Goal: Communication & Community: Answer question/provide support

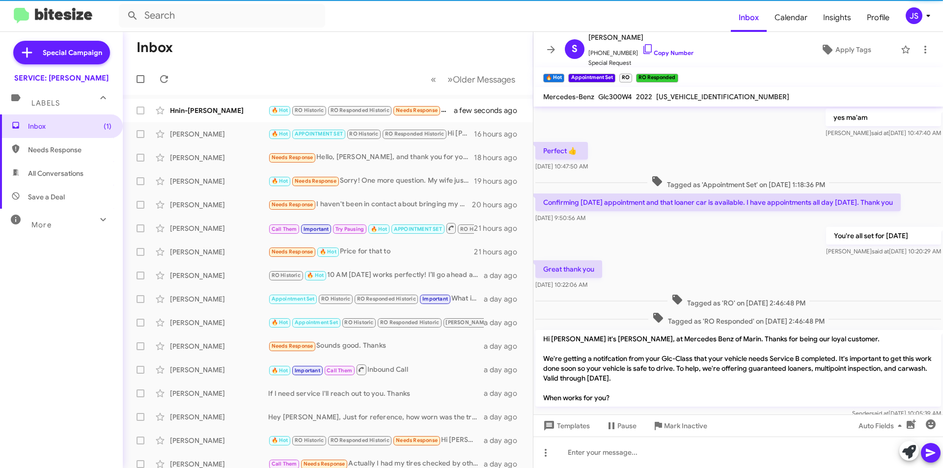
scroll to position [441, 0]
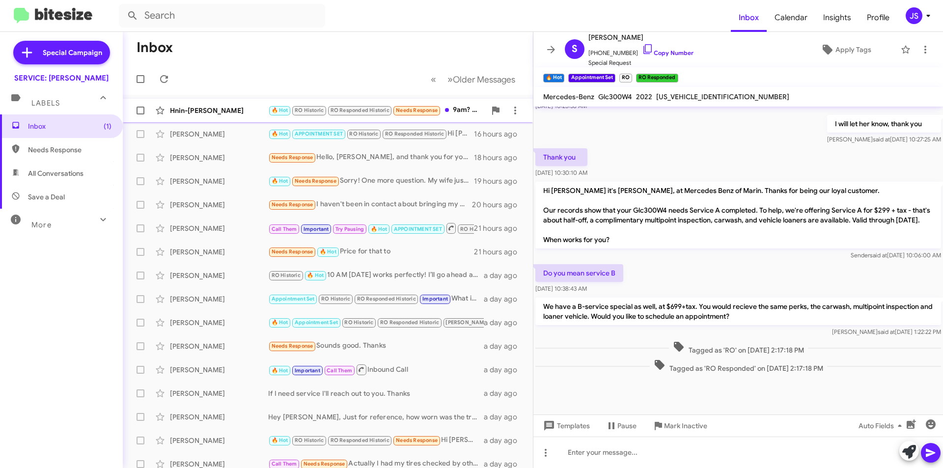
click at [245, 109] on div "Hnin-[PERSON_NAME]" at bounding box center [219, 111] width 98 height 10
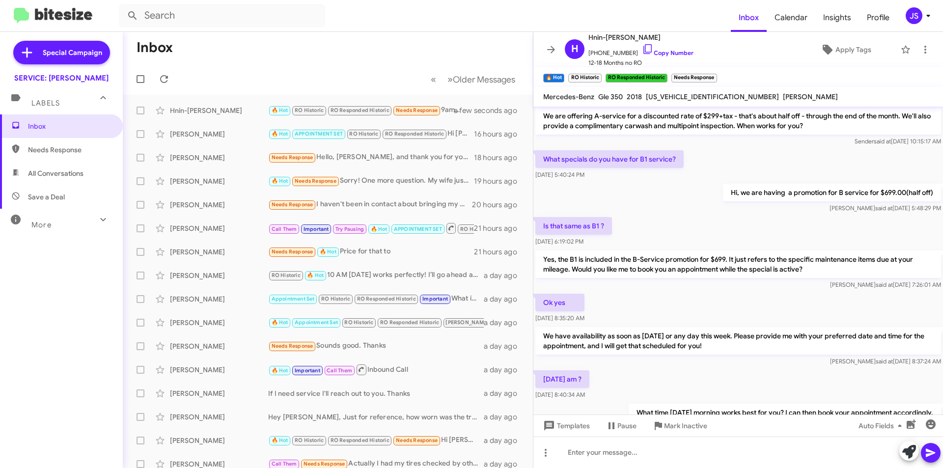
scroll to position [464, 0]
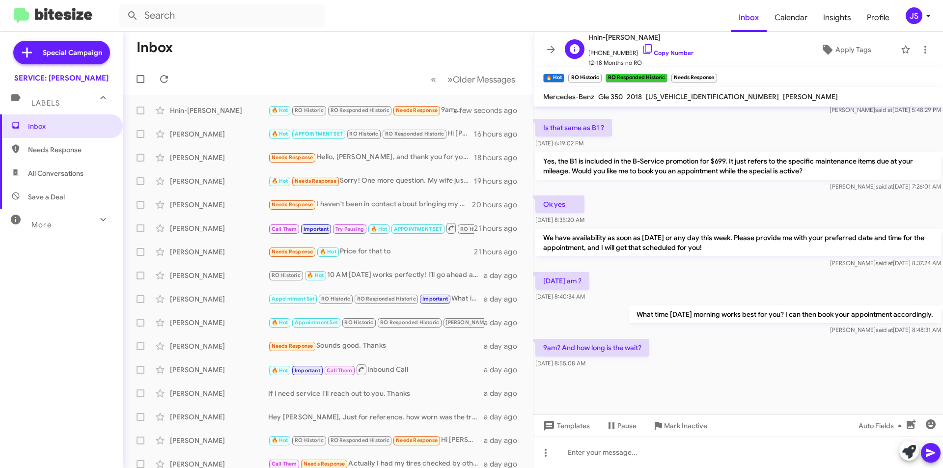
click at [644, 46] on span "+17146794098 Copy Number" at bounding box center [640, 50] width 105 height 15
click at [642, 49] on icon at bounding box center [648, 49] width 12 height 12
click at [212, 125] on div "Jerry Ten-Eyck 🔥 Hot APPOINTMENT SET RO Historic RO Responded Historic Hi Jerry…" at bounding box center [328, 134] width 394 height 20
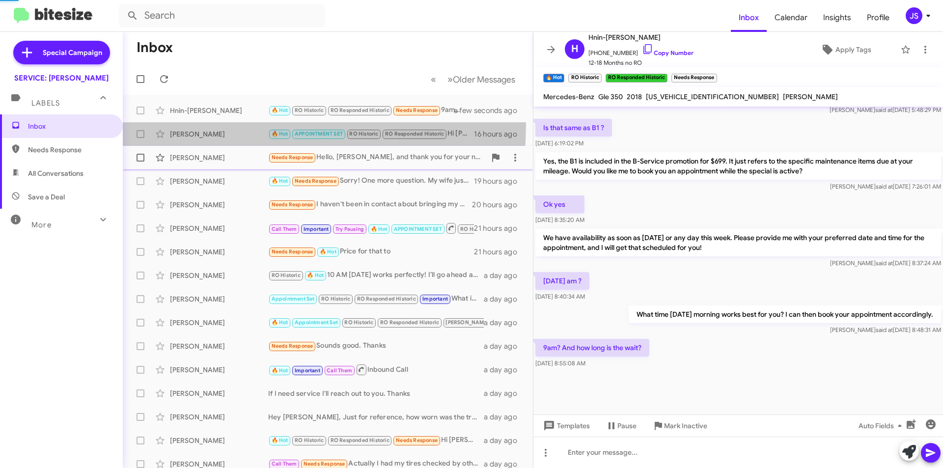
scroll to position [609, 0]
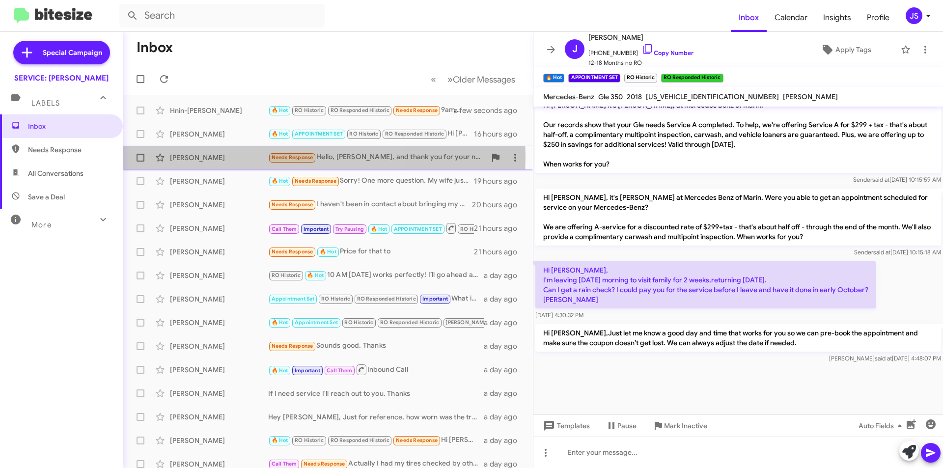
click at [215, 158] on div "[PERSON_NAME]" at bounding box center [219, 158] width 98 height 10
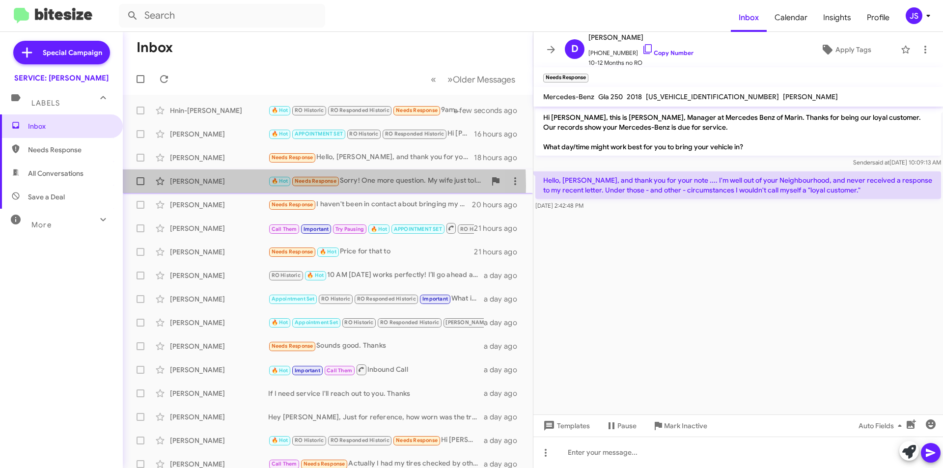
click at [203, 186] on div "Parrish Chang 🔥 Hot Needs Response Sorry! One more question. My wife just told …" at bounding box center [328, 181] width 394 height 20
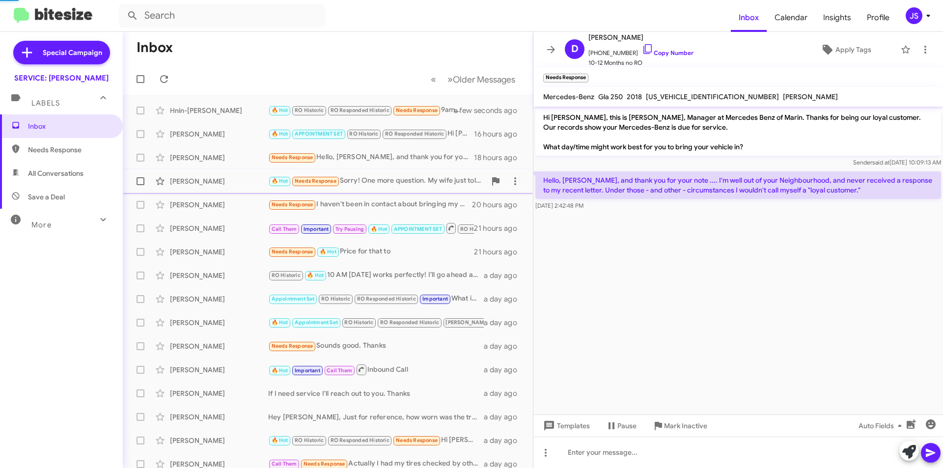
scroll to position [354, 0]
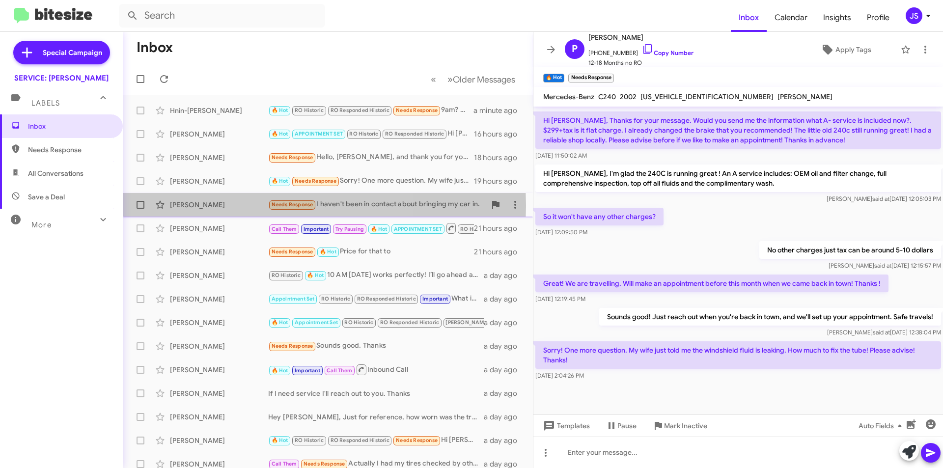
click at [219, 206] on div "[PERSON_NAME]" at bounding box center [219, 205] width 98 height 10
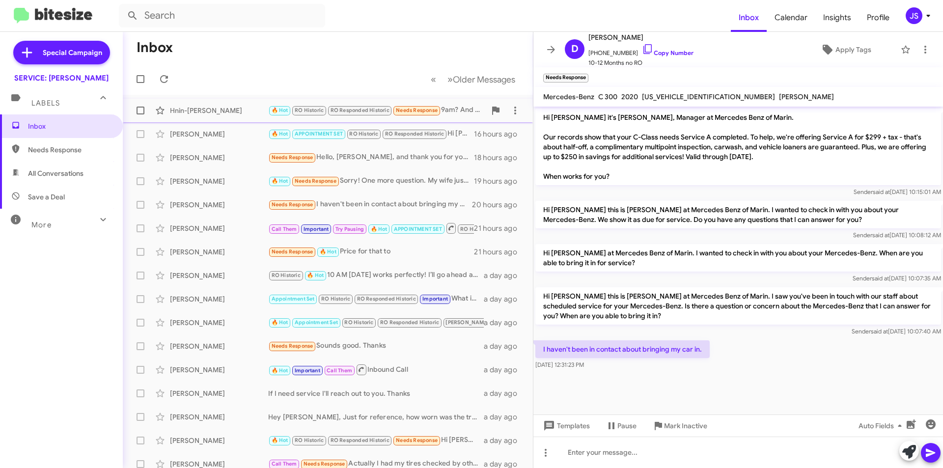
click at [220, 101] on div "Hnin-Yu Peters 🔥 Hot RO Historic RO Responded Historic Needs Response 9am? And …" at bounding box center [328, 111] width 394 height 20
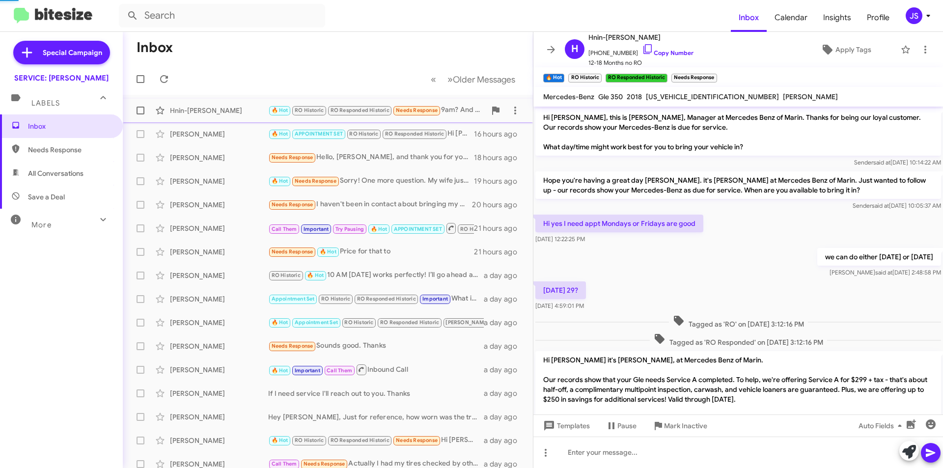
scroll to position [464, 0]
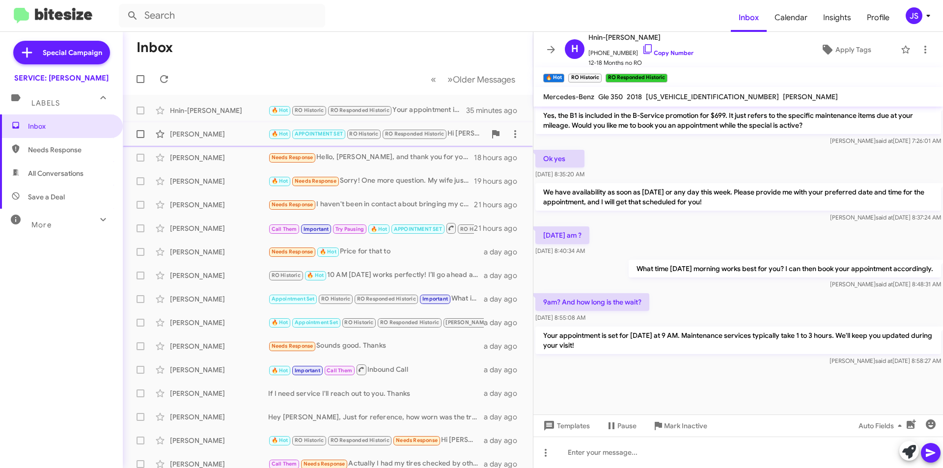
click at [224, 137] on div "[PERSON_NAME]" at bounding box center [219, 134] width 98 height 10
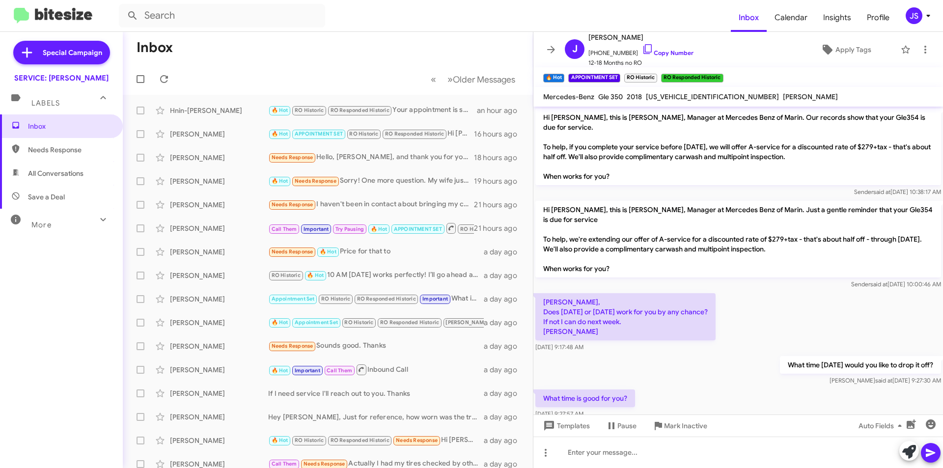
scroll to position [49, 0]
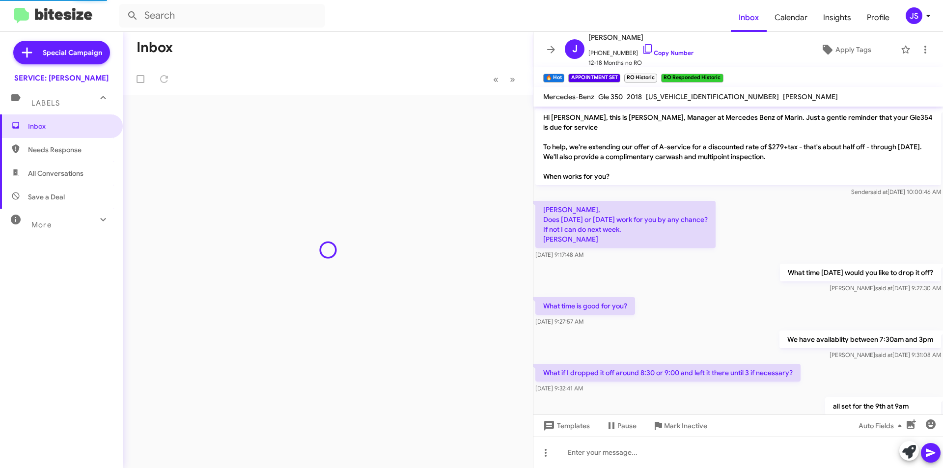
scroll to position [589, 0]
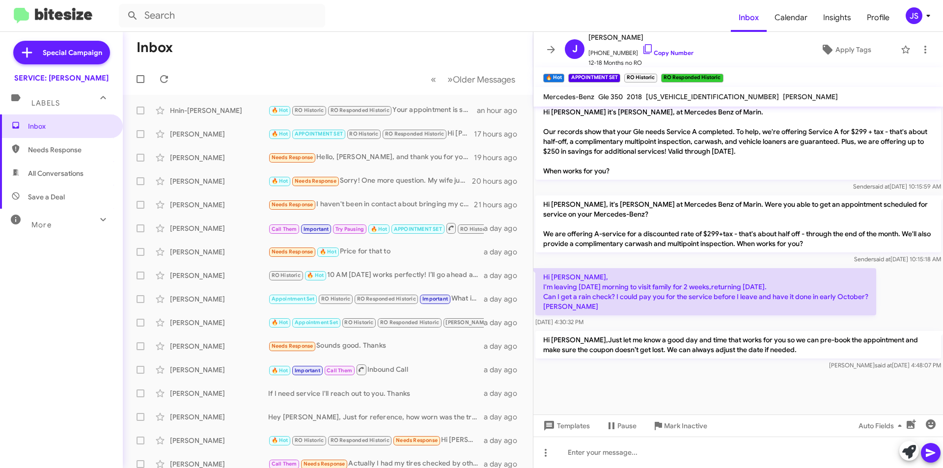
scroll to position [609, 0]
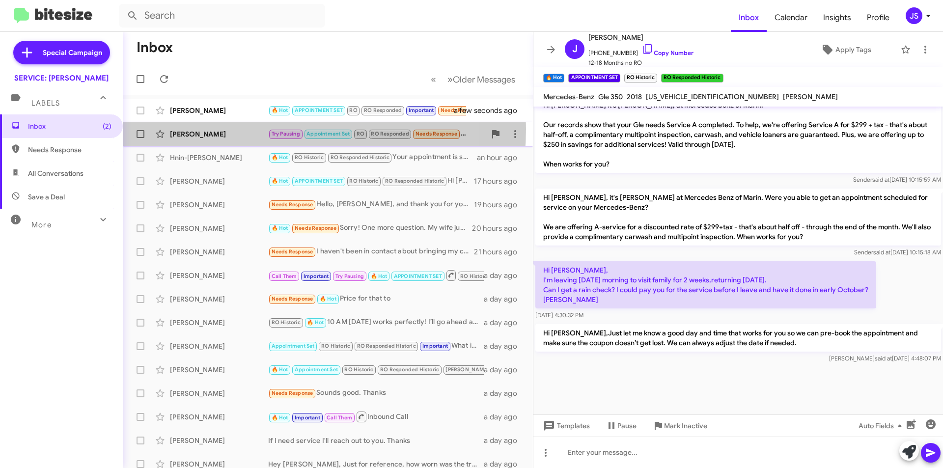
click at [253, 129] on div "Louis Sbarra" at bounding box center [219, 134] width 98 height 10
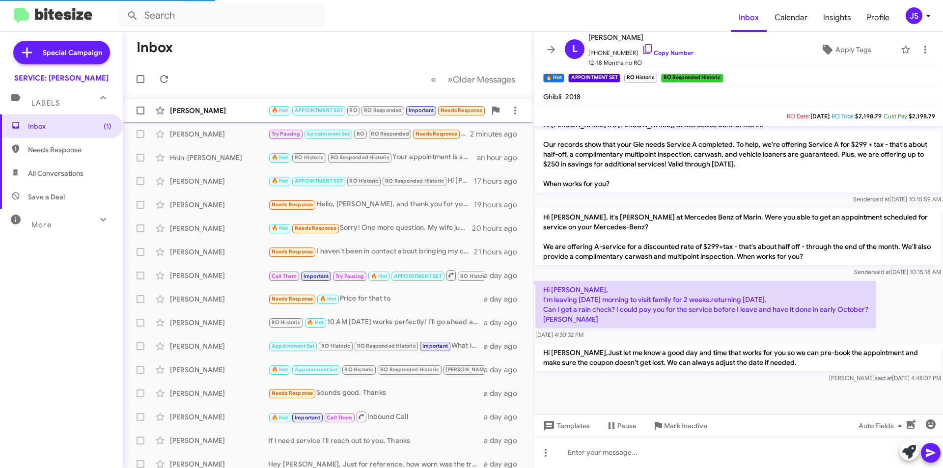
scroll to position [198, 0]
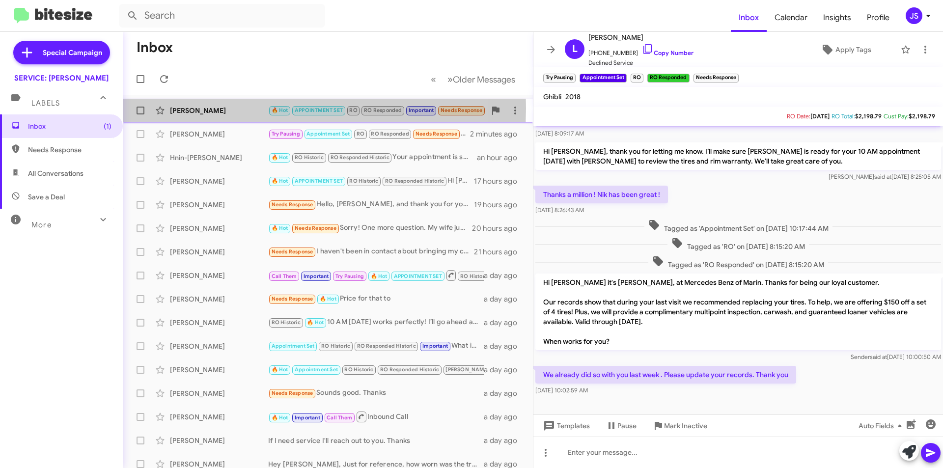
click at [257, 109] on div "[PERSON_NAME]" at bounding box center [219, 111] width 98 height 10
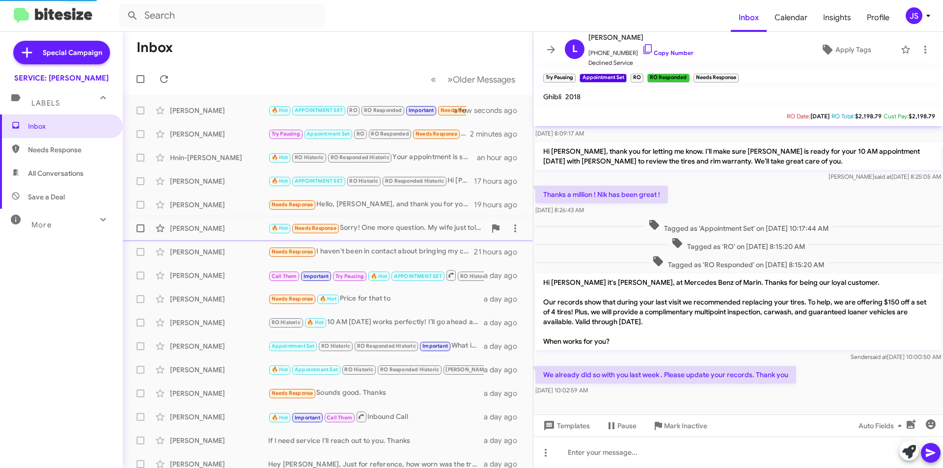
scroll to position [511, 0]
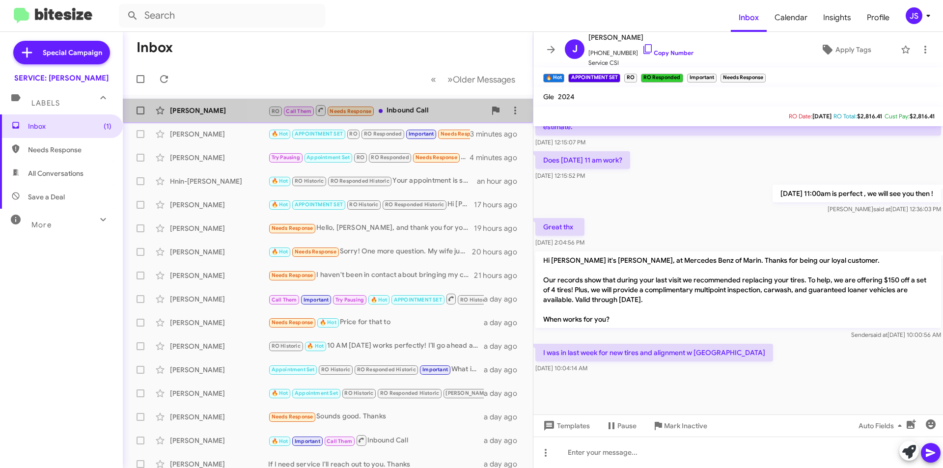
click at [357, 103] on div "Angelo Cardarelli RO Call Them Needs Response Inbound Call a few seconds ago" at bounding box center [328, 111] width 394 height 20
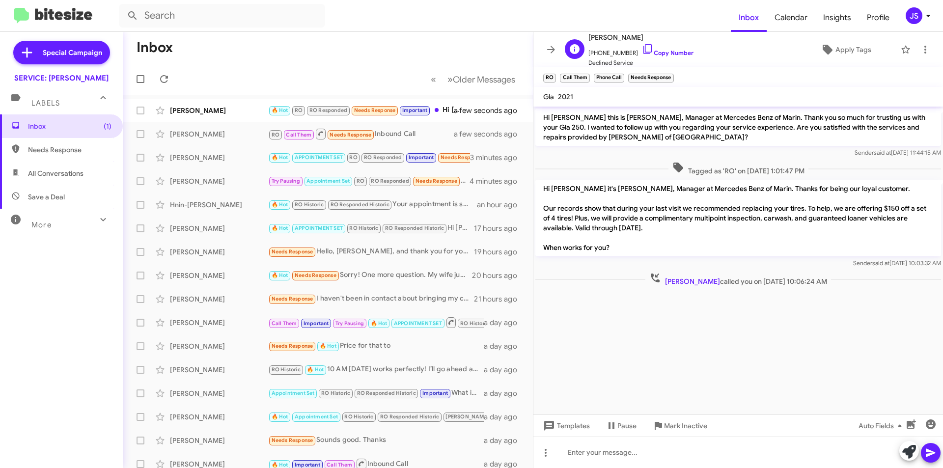
click at [647, 58] on span "Declined Service" at bounding box center [640, 63] width 105 height 10
click at [644, 48] on span "+14153201224 Copy Number" at bounding box center [640, 50] width 105 height 15
click at [640, 48] on span "+14153201224 Copy Number" at bounding box center [640, 50] width 105 height 15
click at [642, 48] on icon at bounding box center [648, 49] width 12 height 12
click at [194, 114] on div "[PERSON_NAME]" at bounding box center [219, 111] width 98 height 10
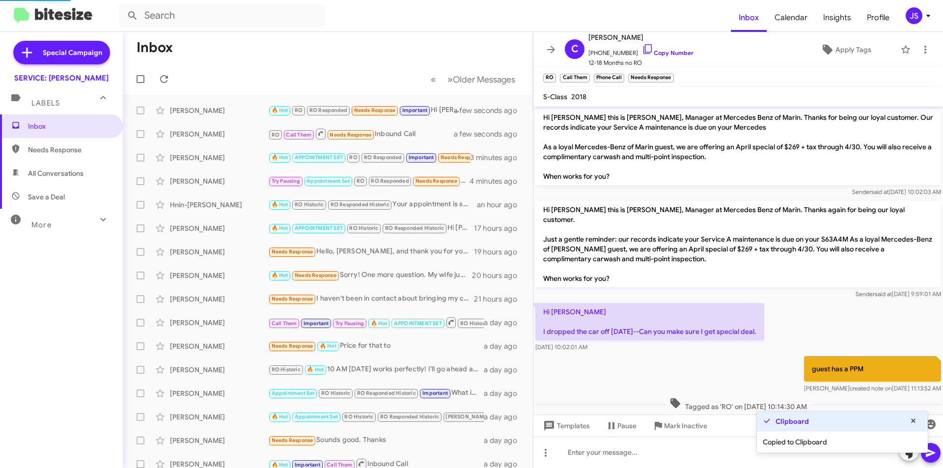
scroll to position [1027, 0]
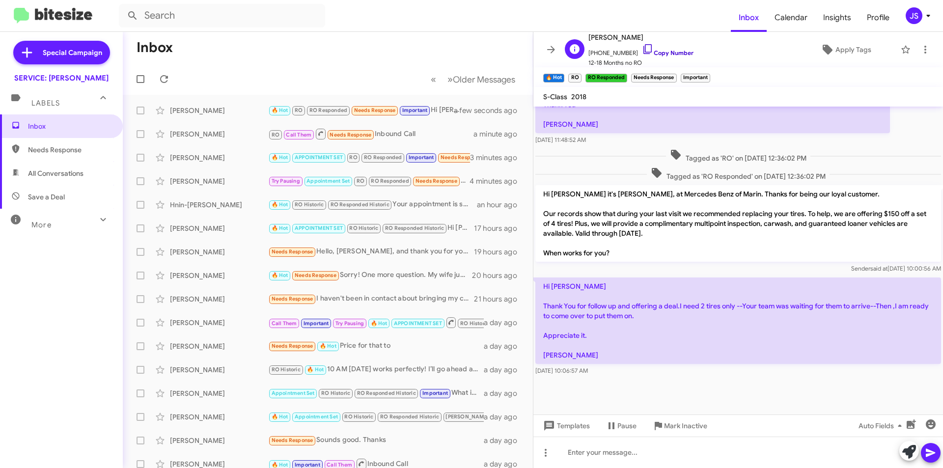
click at [646, 51] on link "Copy Number" at bounding box center [668, 52] width 52 height 7
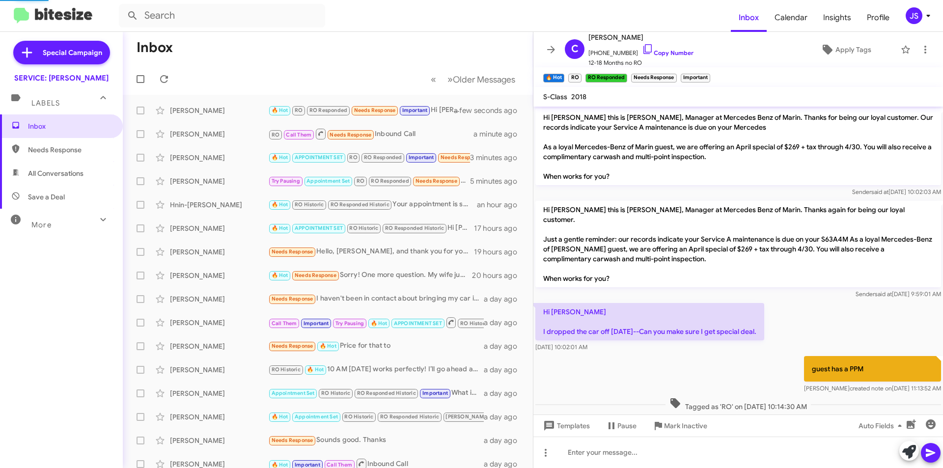
scroll to position [988, 0]
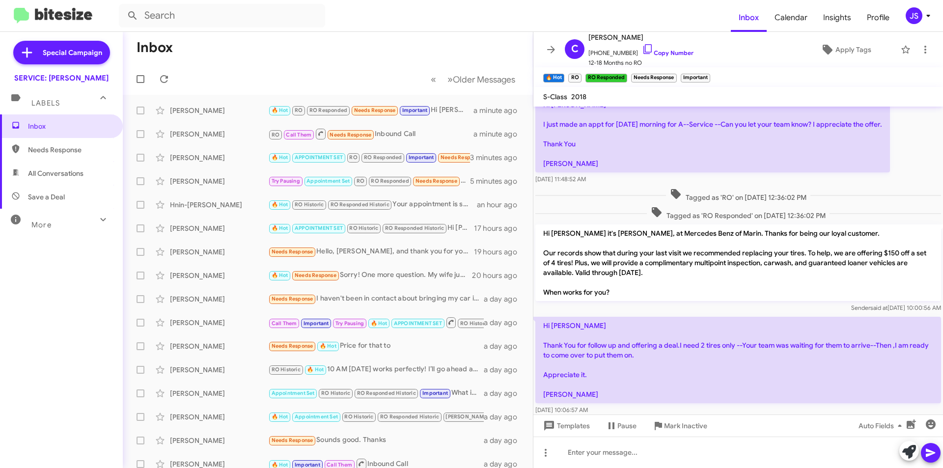
click at [94, 171] on span "All Conversations" at bounding box center [61, 174] width 123 height 24
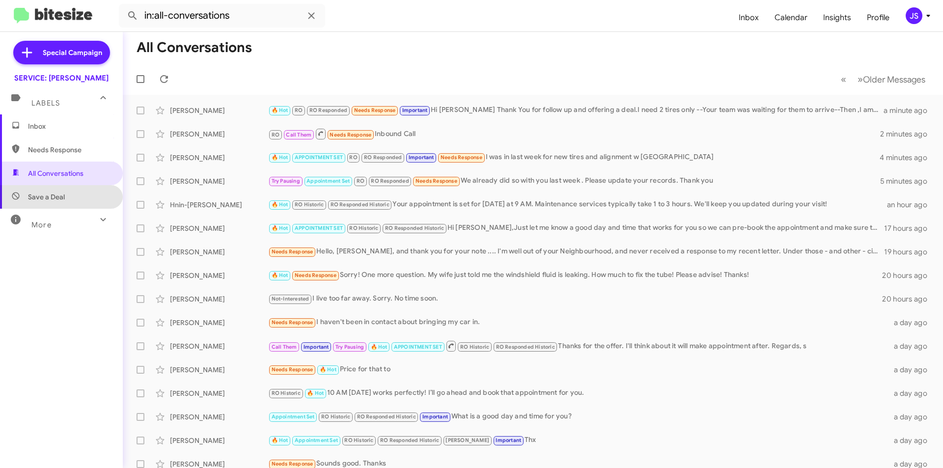
click at [74, 191] on span "Save a Deal" at bounding box center [61, 197] width 123 height 24
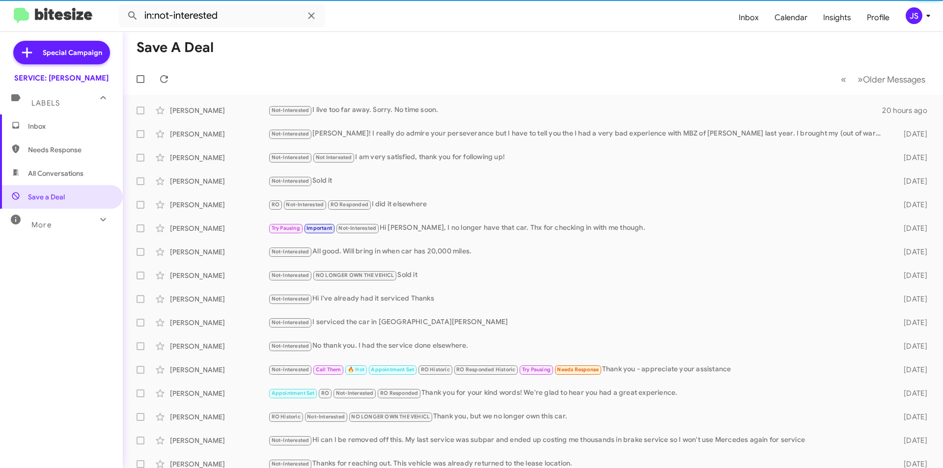
click at [77, 226] on div "More" at bounding box center [51, 221] width 87 height 18
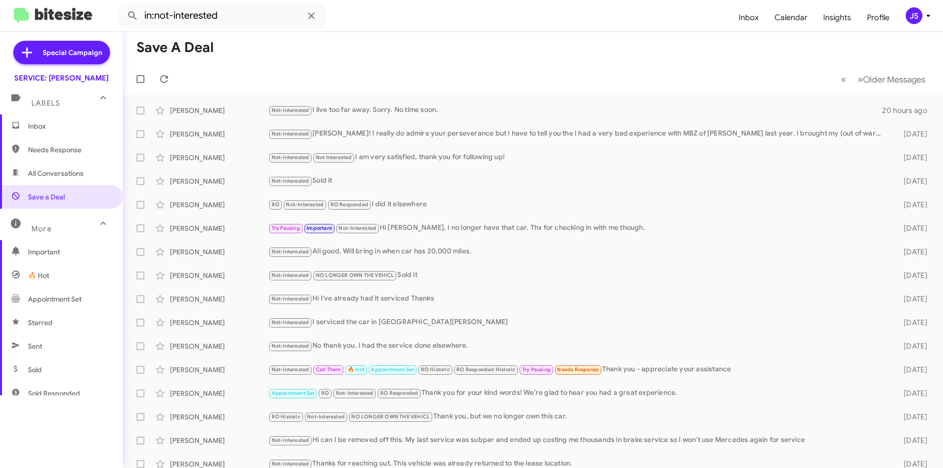
click at [56, 169] on span "All Conversations" at bounding box center [55, 173] width 55 height 10
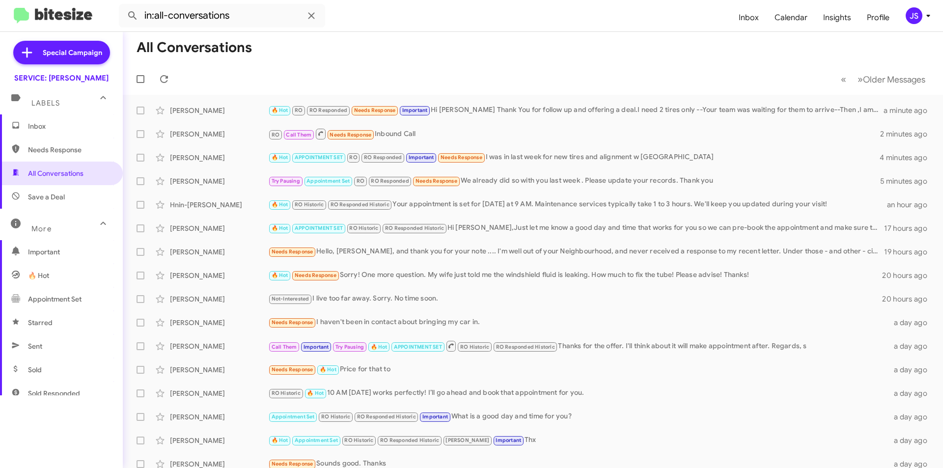
click at [57, 146] on span "Needs Response" at bounding box center [69, 150] width 83 height 10
type input "in:needs-response"
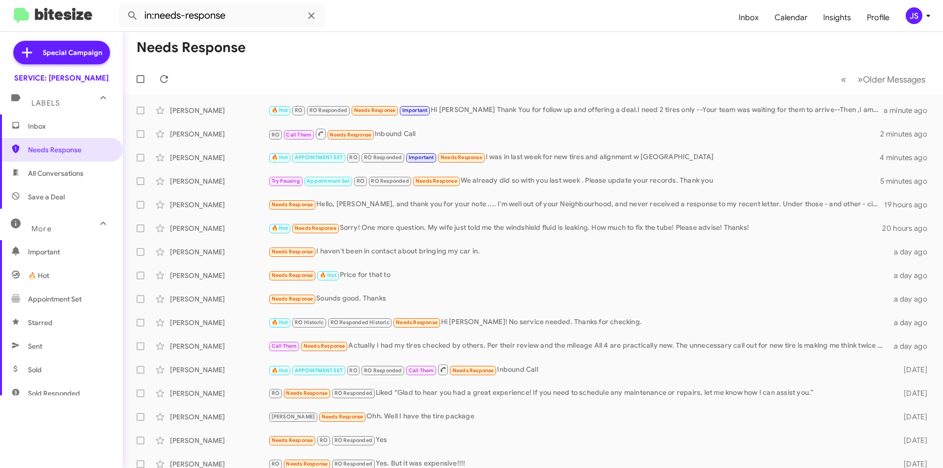
click at [550, 30] on mat-toolbar "in:needs-response Inbox Calendar Insights Profile JS" at bounding box center [471, 15] width 943 height 31
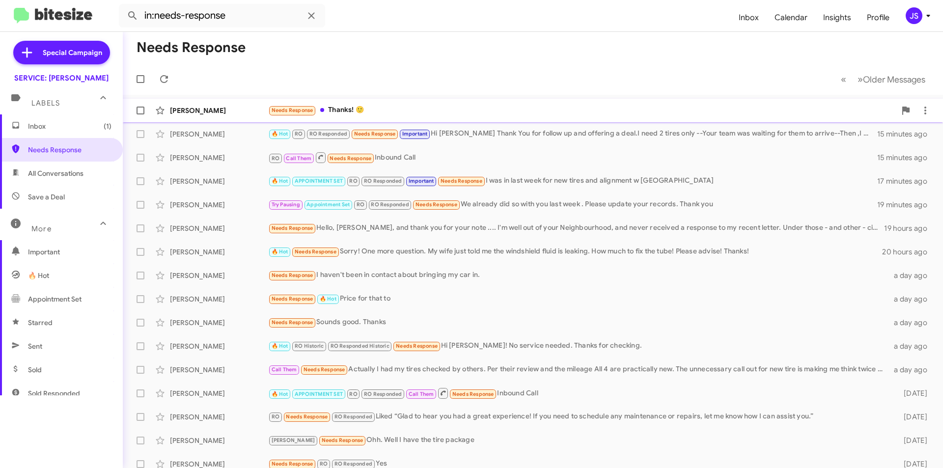
click at [228, 103] on div "Vic Villagracia Needs Response Thanks! 🙂 12 minutes ago" at bounding box center [533, 111] width 804 height 20
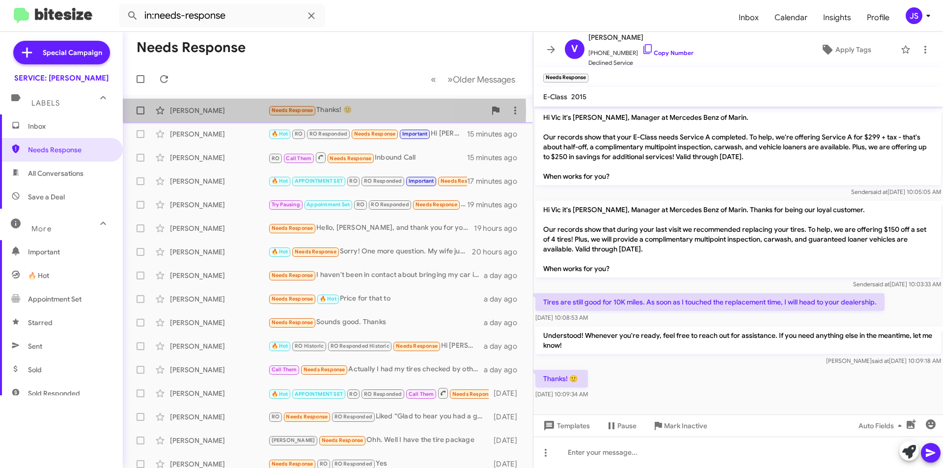
click at [240, 111] on div "[PERSON_NAME]" at bounding box center [219, 111] width 98 height 10
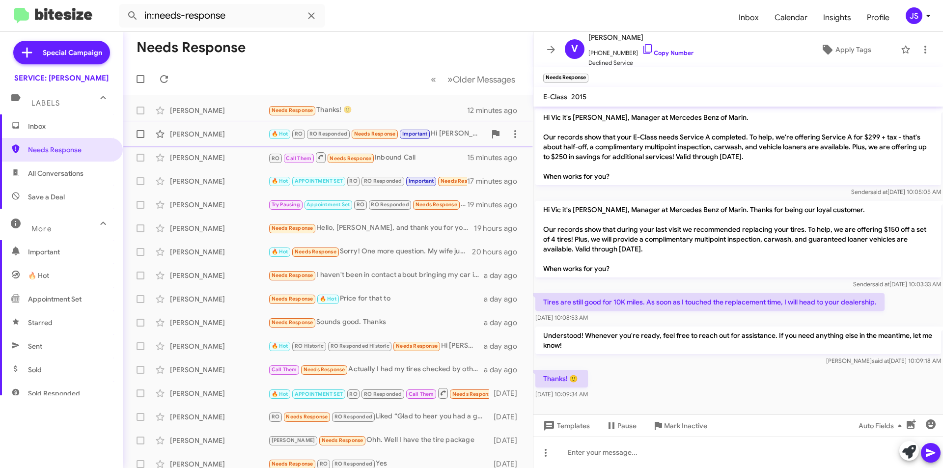
click at [239, 133] on div "[PERSON_NAME]" at bounding box center [219, 134] width 98 height 10
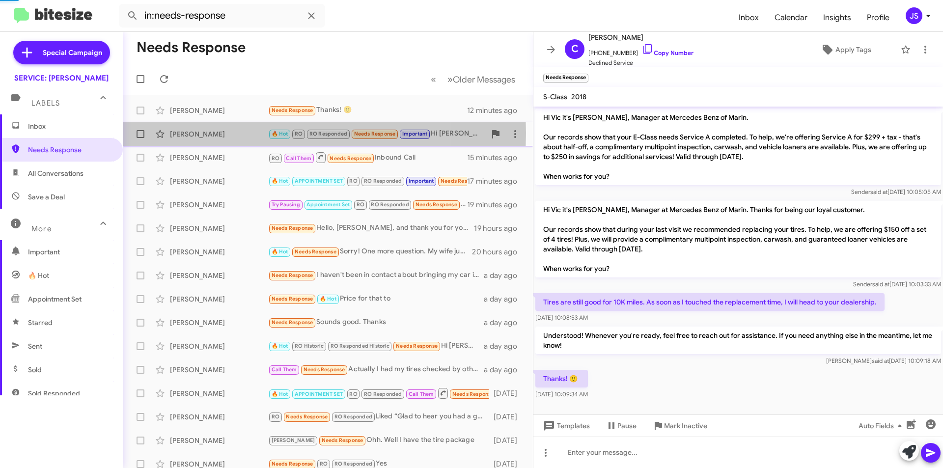
scroll to position [1027, 0]
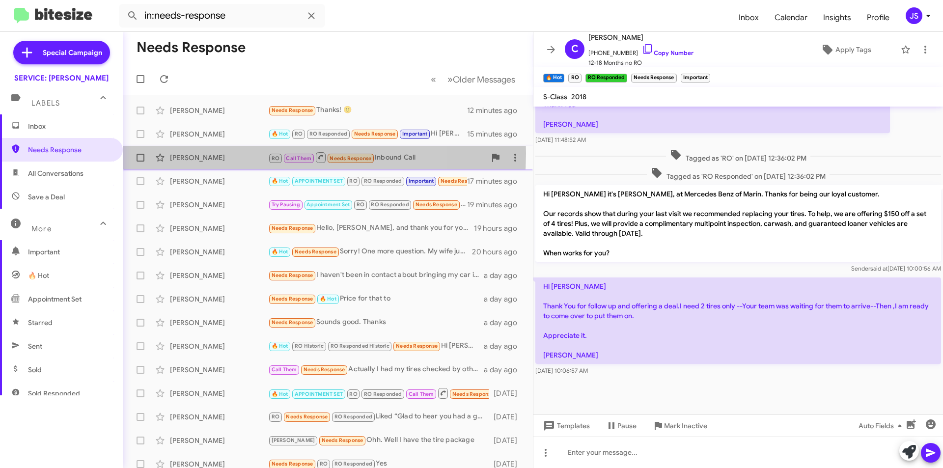
click at [237, 153] on div "[PERSON_NAME]" at bounding box center [219, 158] width 98 height 10
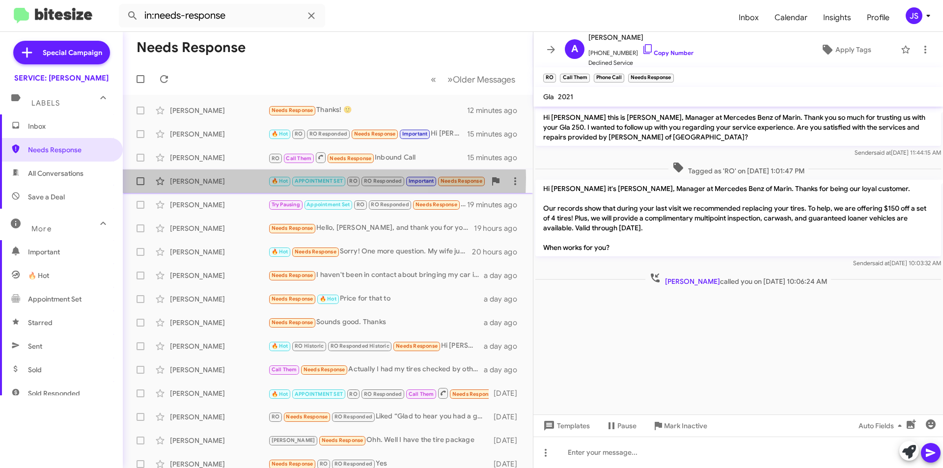
click at [227, 178] on div "[PERSON_NAME]" at bounding box center [219, 181] width 98 height 10
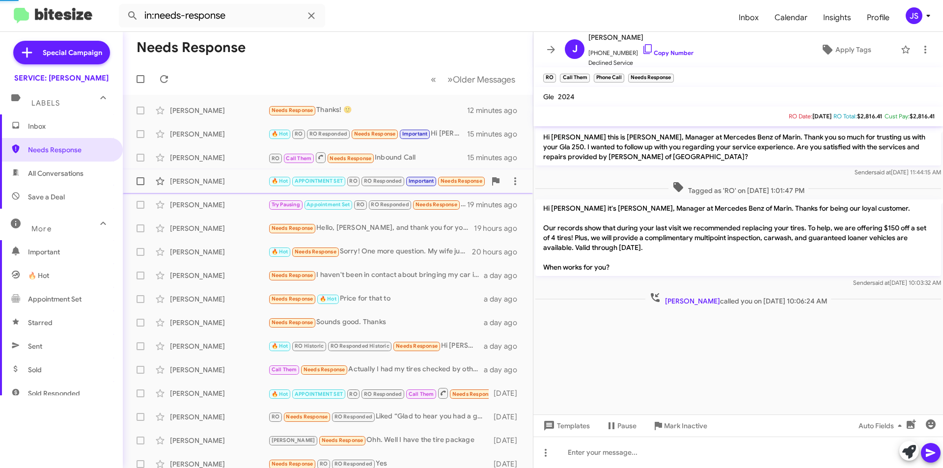
scroll to position [511, 0]
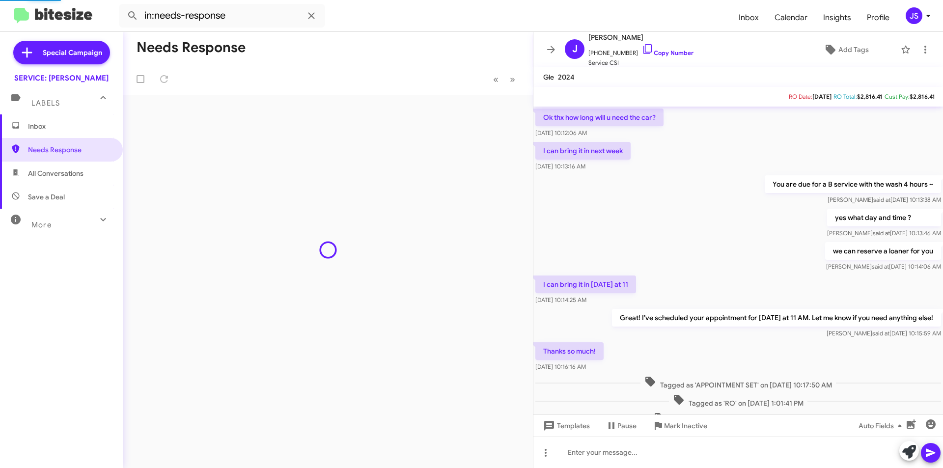
scroll to position [491, 0]
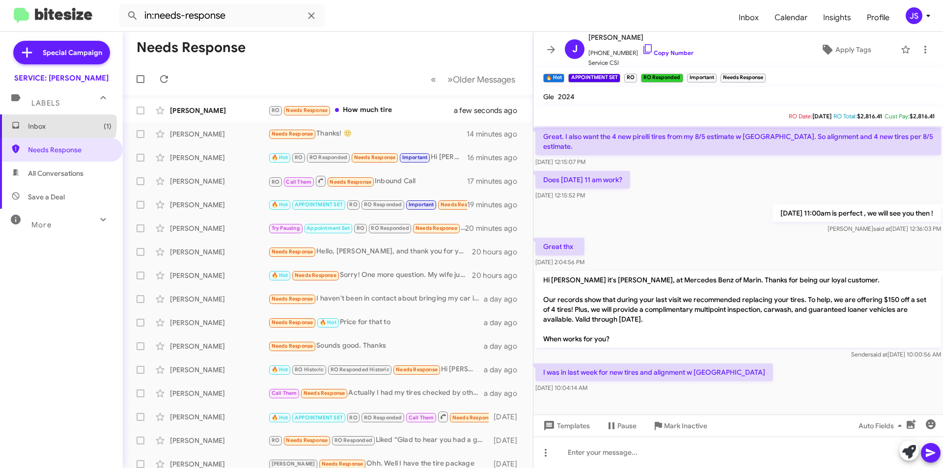
click at [55, 124] on span "Inbox (1)" at bounding box center [69, 126] width 83 height 10
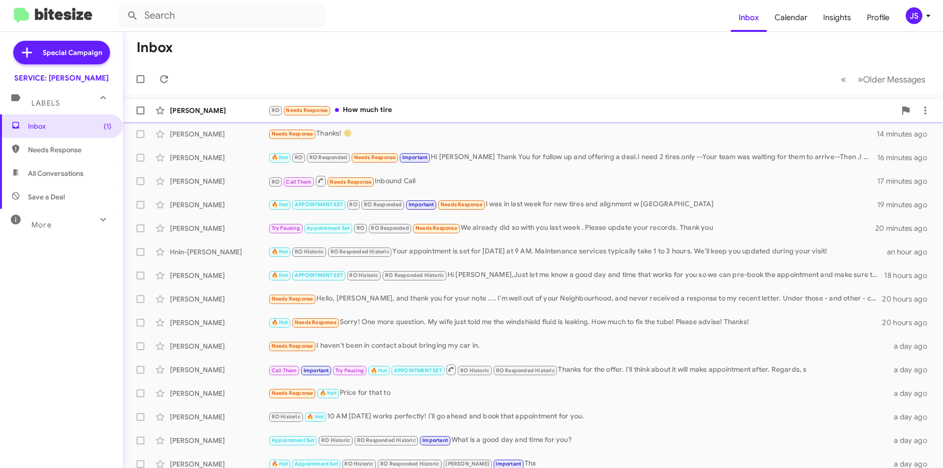
click at [577, 113] on div "RO Needs Response How much tire" at bounding box center [581, 110] width 627 height 11
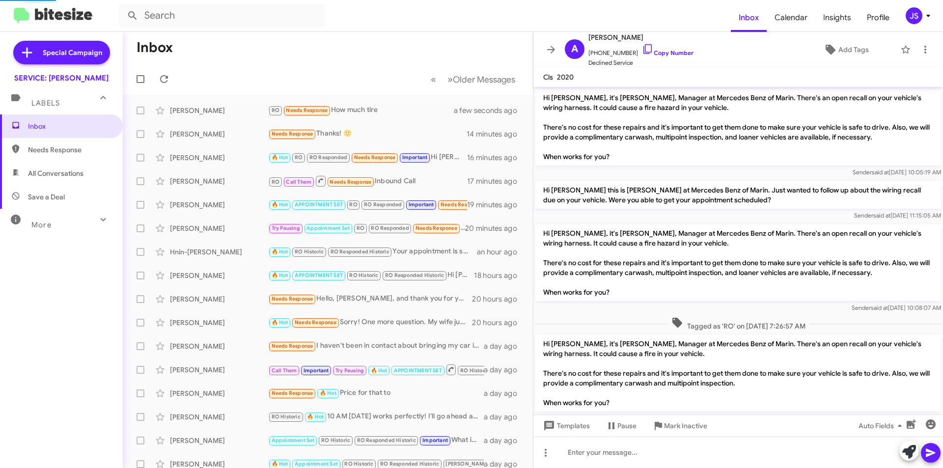
scroll to position [154, 0]
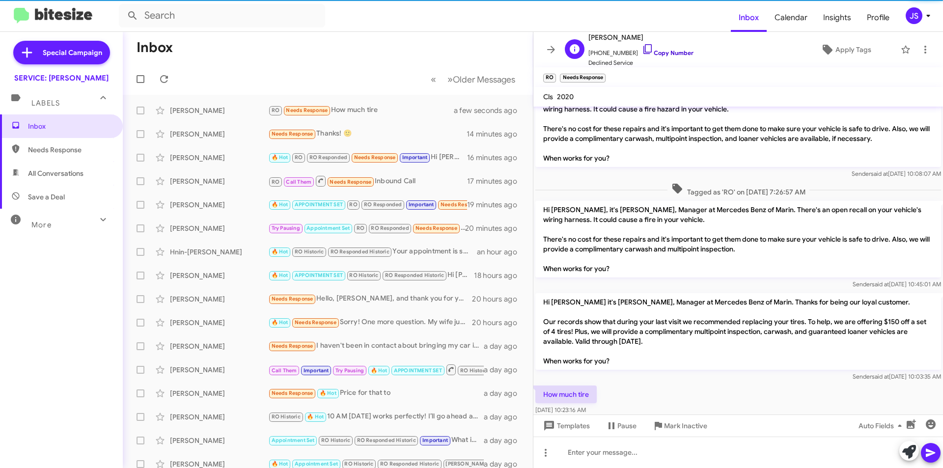
click at [642, 51] on icon at bounding box center [648, 49] width 12 height 12
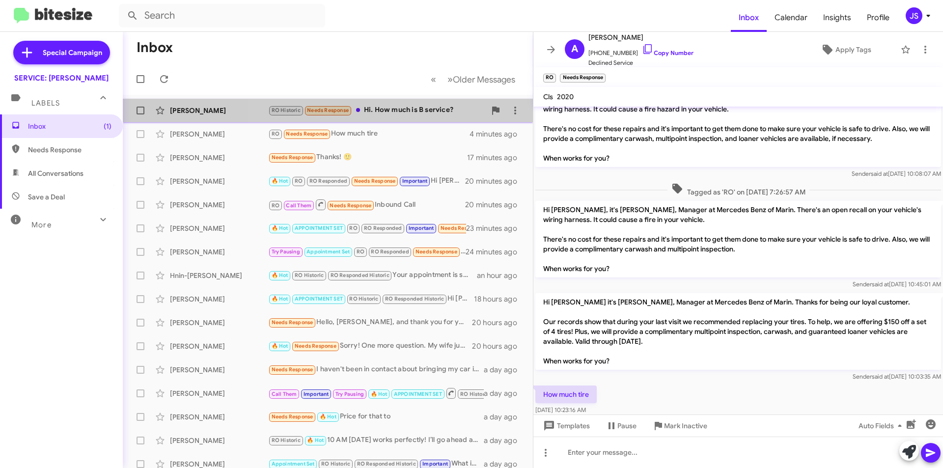
click at [403, 108] on div "RO Historic Needs Response Hi. How much is B service?" at bounding box center [376, 110] width 217 height 11
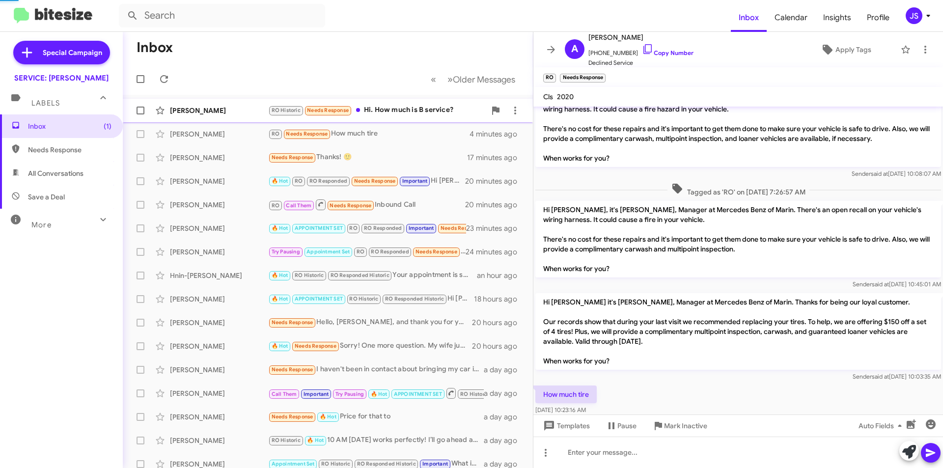
scroll to position [105, 0]
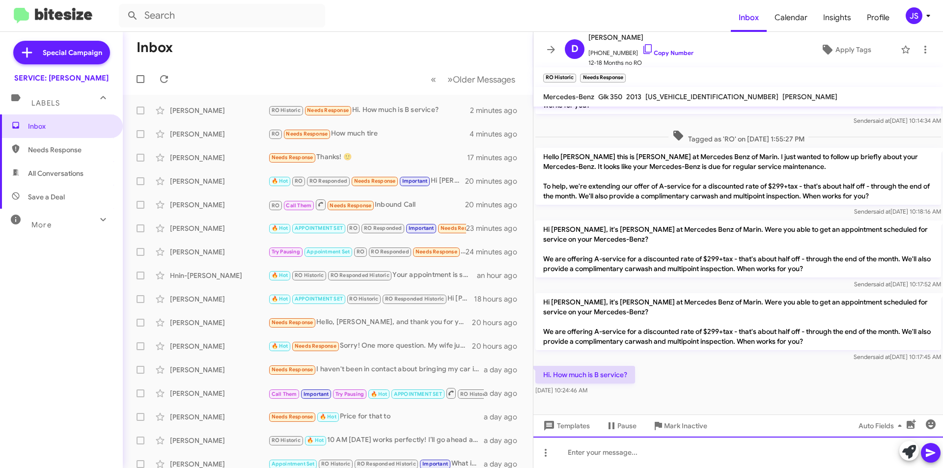
click at [649, 442] on div at bounding box center [737, 451] width 409 height 31
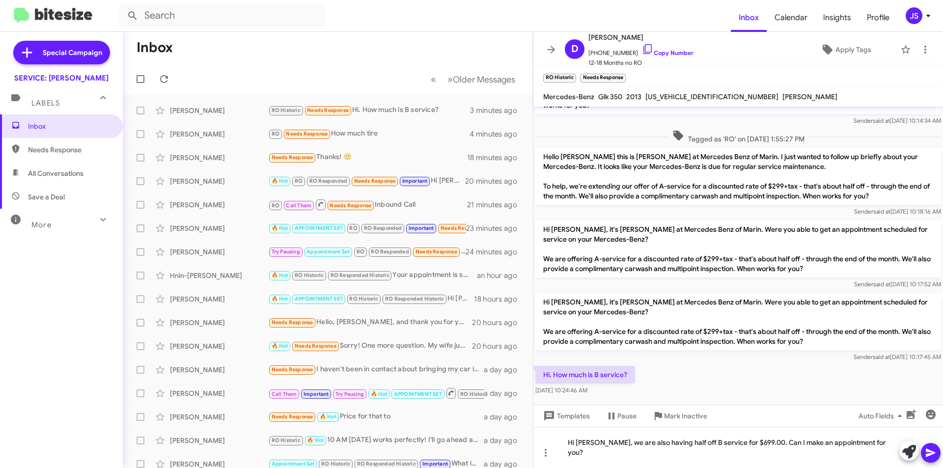
click at [928, 448] on icon at bounding box center [930, 453] width 12 height 12
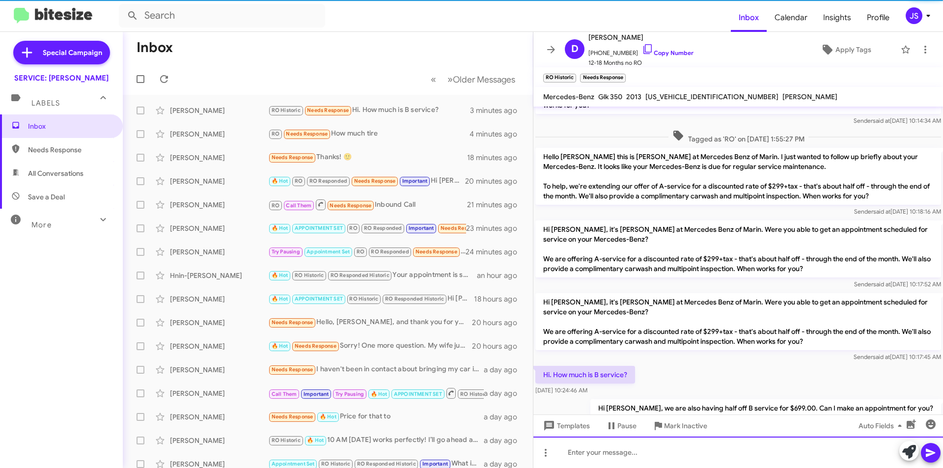
scroll to position [0, 0]
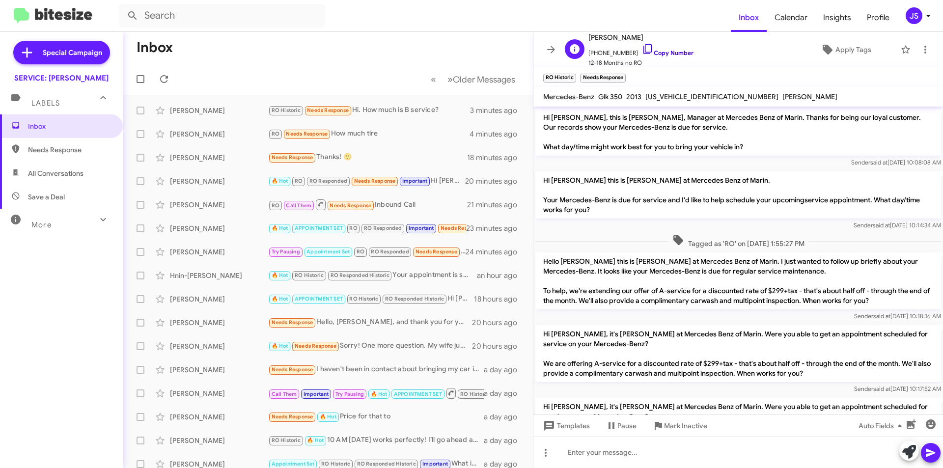
click at [642, 52] on icon at bounding box center [648, 49] width 12 height 12
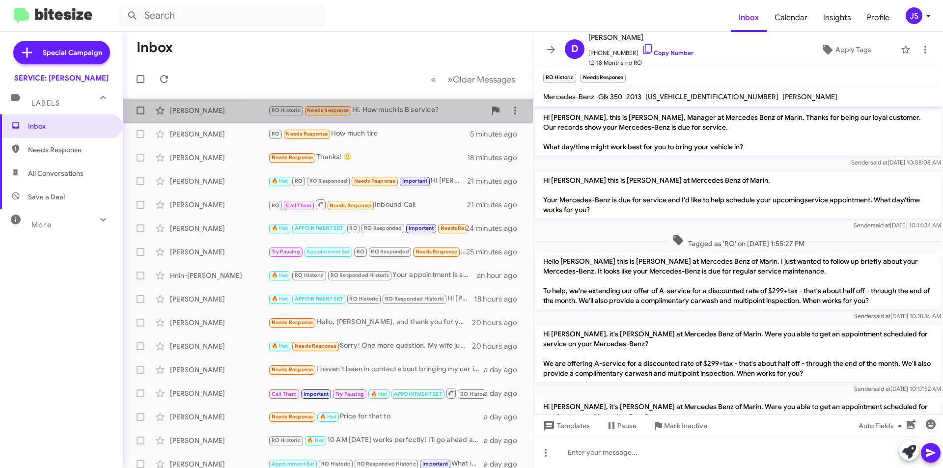
click at [402, 113] on div "RO Historic Needs Response Hi. How much is B service?" at bounding box center [376, 110] width 217 height 11
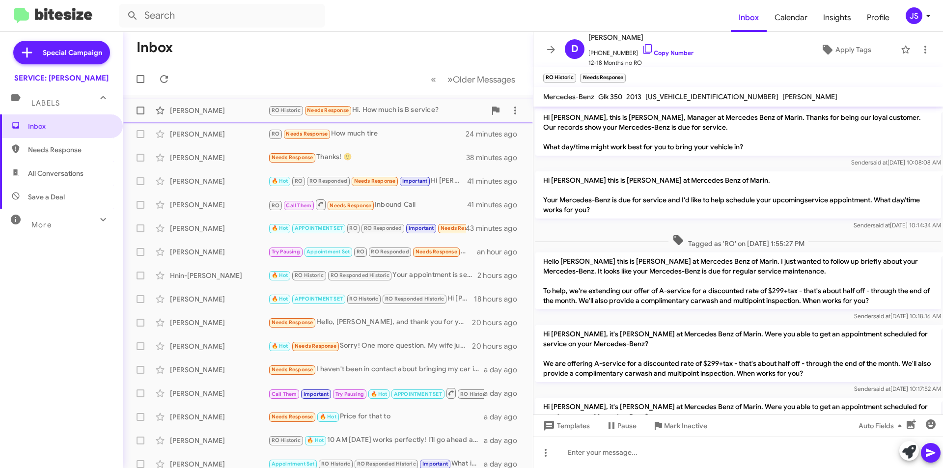
click at [244, 117] on div "Denise Doily-Swift RO Historic Needs Response Hi. How much is B service? 23 min…" at bounding box center [328, 111] width 394 height 20
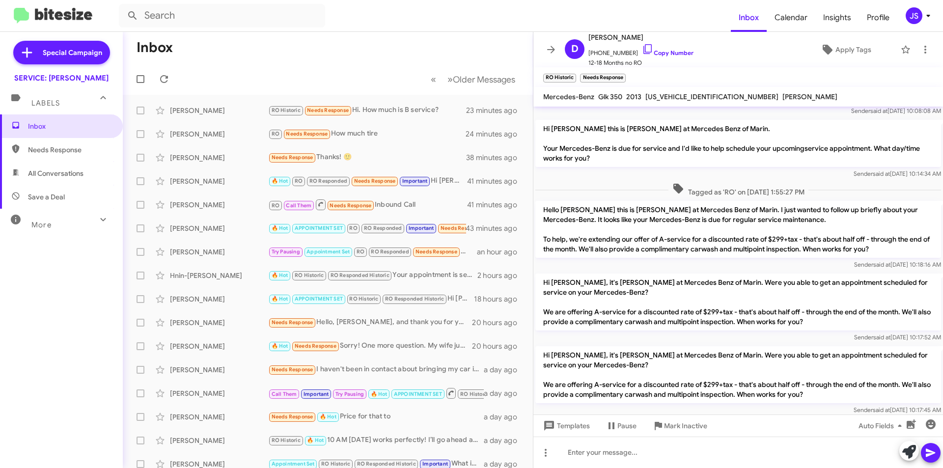
scroll to position [140, 0]
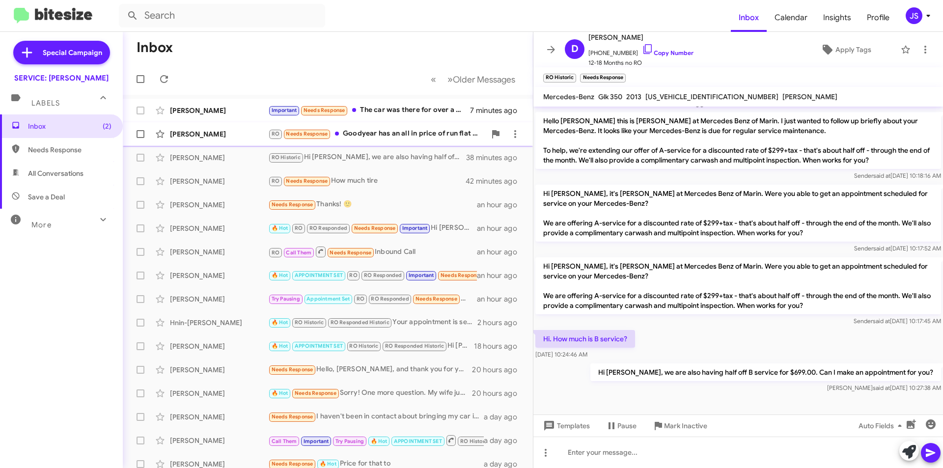
click at [201, 137] on div "[PERSON_NAME]" at bounding box center [219, 134] width 98 height 10
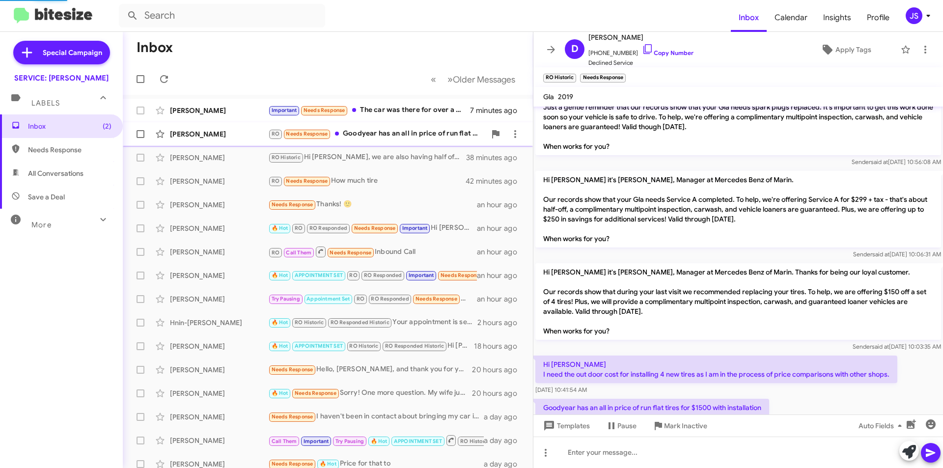
scroll to position [173, 0]
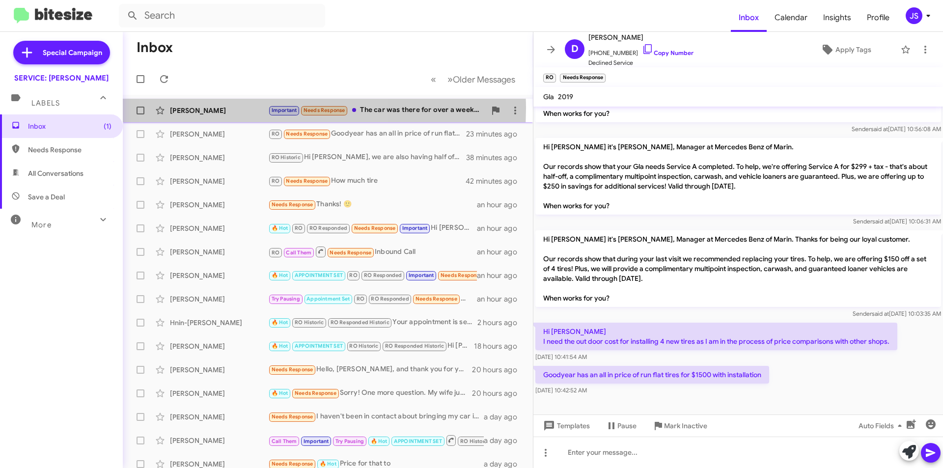
click at [270, 109] on small "Important" at bounding box center [284, 110] width 30 height 9
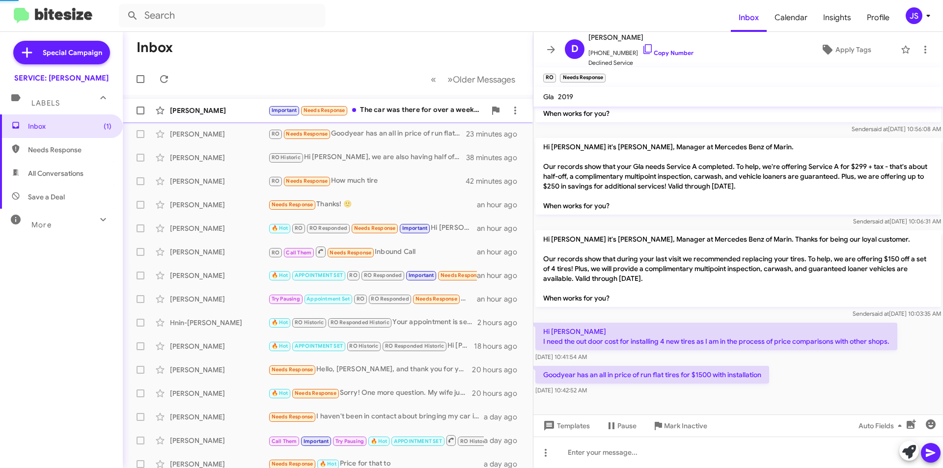
scroll to position [224, 0]
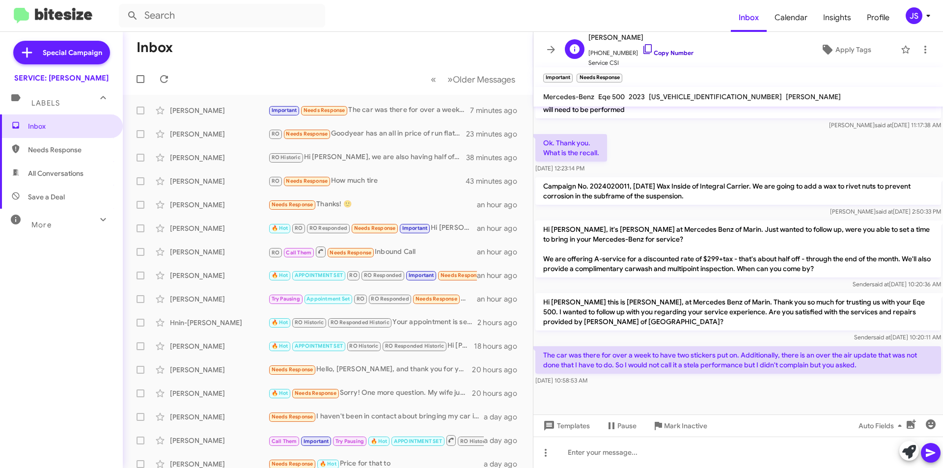
click at [642, 50] on icon at bounding box center [648, 49] width 12 height 12
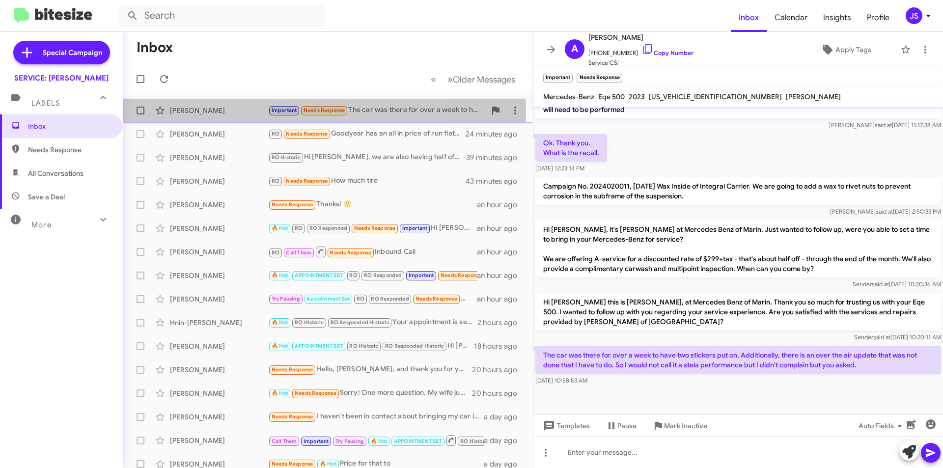
click at [237, 113] on div "[PERSON_NAME]" at bounding box center [219, 111] width 98 height 10
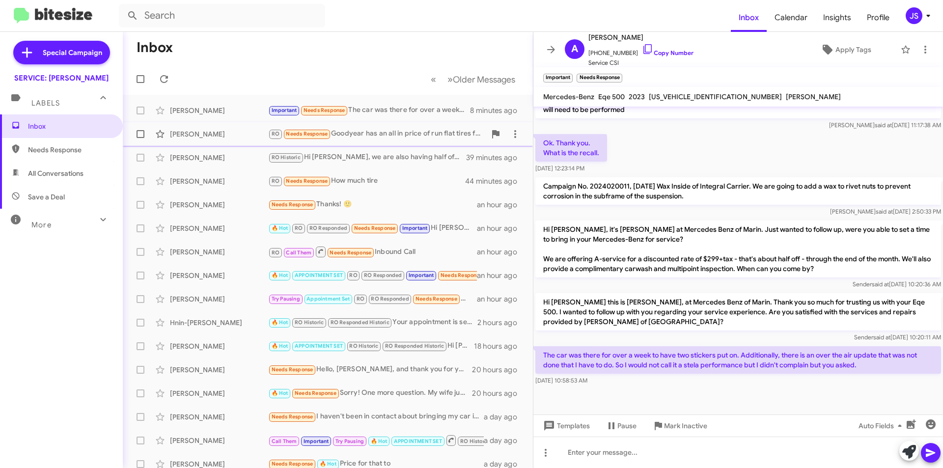
click at [260, 143] on div "Danna Lewis RO Needs Response Goodyear has an all in price of run flat tires fo…" at bounding box center [328, 134] width 394 height 20
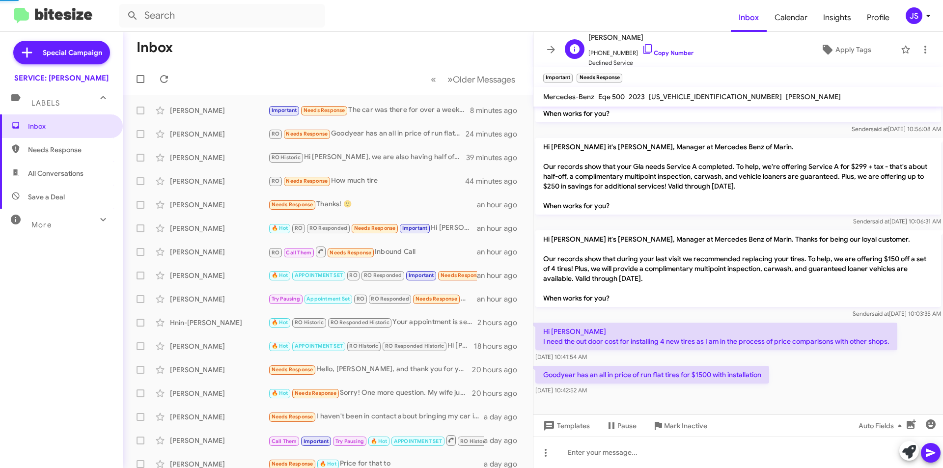
scroll to position [173, 0]
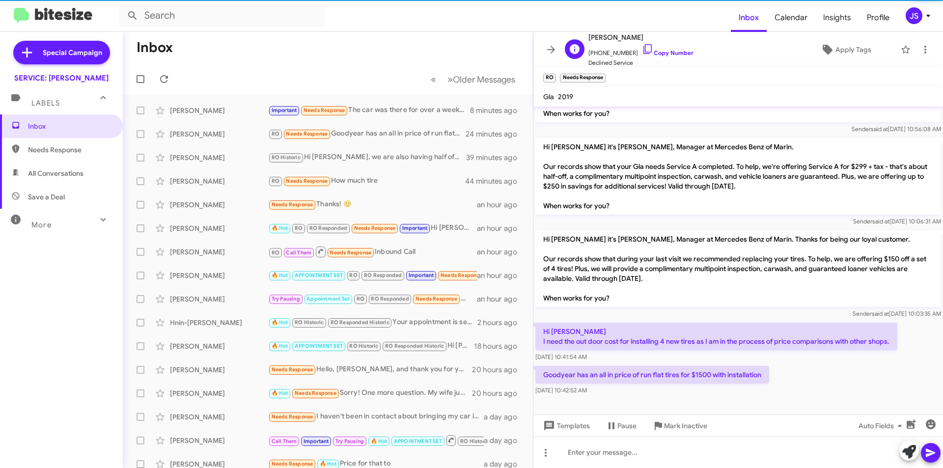
click at [655, 56] on span "+14152644533 Copy Number" at bounding box center [640, 50] width 105 height 15
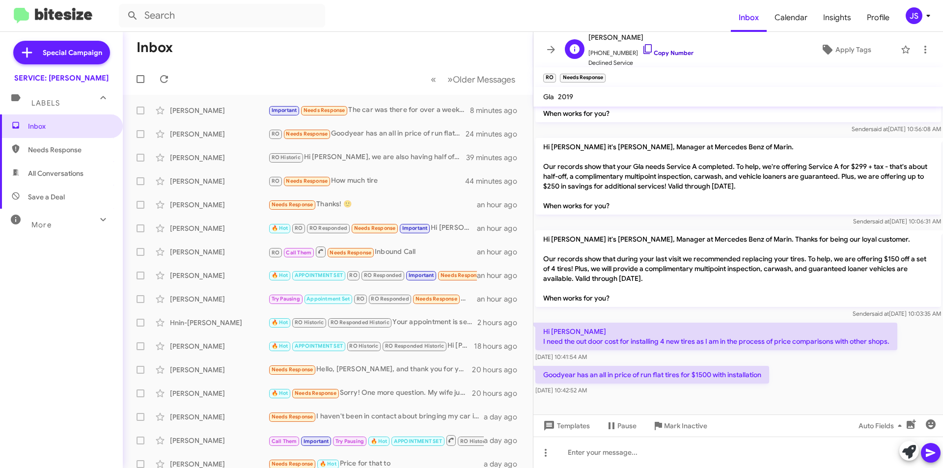
click at [643, 54] on icon at bounding box center [647, 49] width 8 height 10
click at [737, 467] on div at bounding box center [737, 451] width 409 height 31
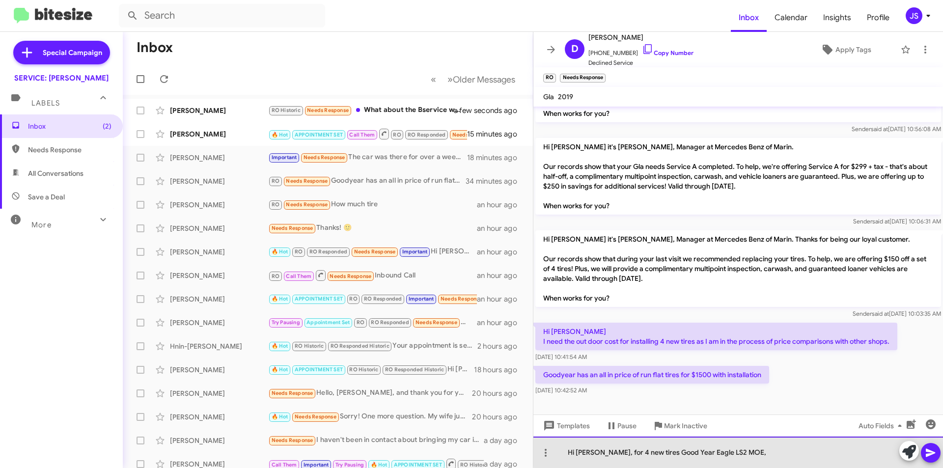
click at [802, 450] on div "Hi Danna, for 4 new tires Good Year Eagle LS2 MOE," at bounding box center [737, 451] width 409 height 31
click at [748, 451] on div "Hi Danna, for 4 new tires Good Year Eagle LS2 MOE, Parts: $1,682.45 Installatio…" at bounding box center [737, 451] width 409 height 31
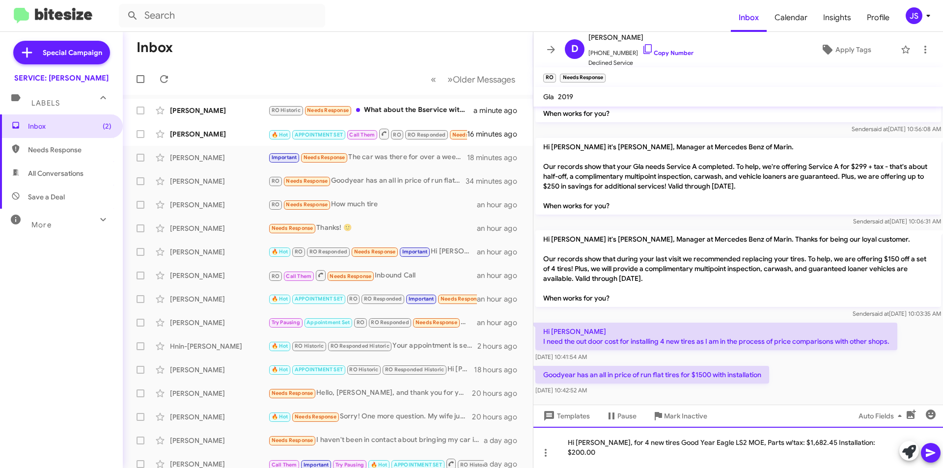
click at [853, 450] on div "Hi Danna, for 4 new tires Good Year Eagle LS2 MOE, Parts w/tax: $1,682.45 Insta…" at bounding box center [737, 447] width 409 height 41
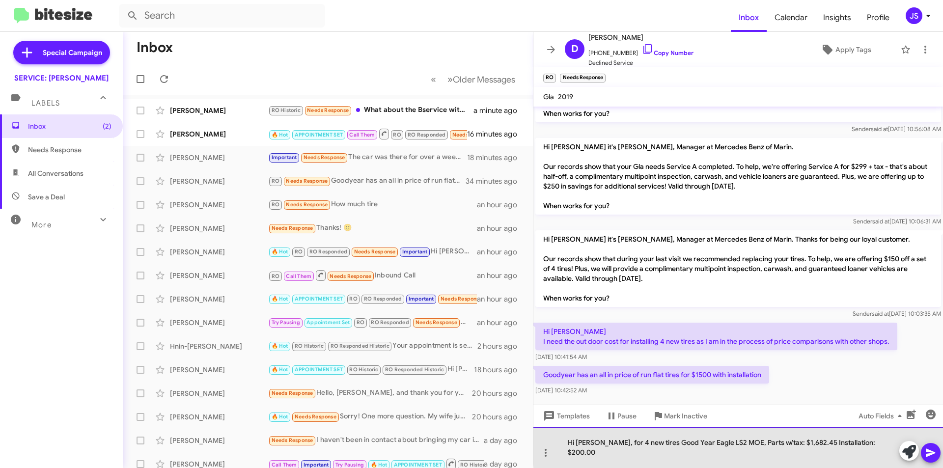
click at [879, 456] on div "Hi Danna, for 4 new tires Good Year Eagle LS2 MOE, Parts w/tax: $1,682.45 Insta…" at bounding box center [737, 447] width 409 height 41
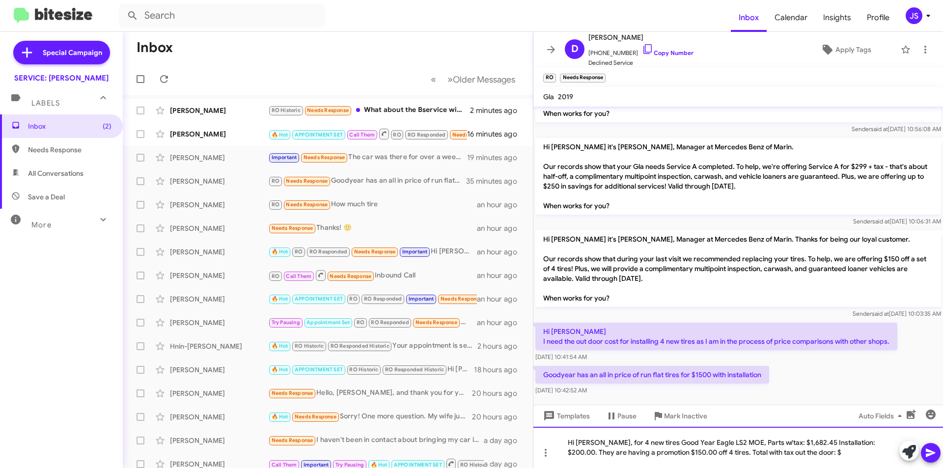
click at [797, 451] on div "Hi Danna, for 4 new tires Good Year Eagle LS2 MOE, Parts w/tax: $1,682.45 Insta…" at bounding box center [737, 447] width 409 height 41
click at [925, 451] on icon at bounding box center [930, 453] width 12 height 12
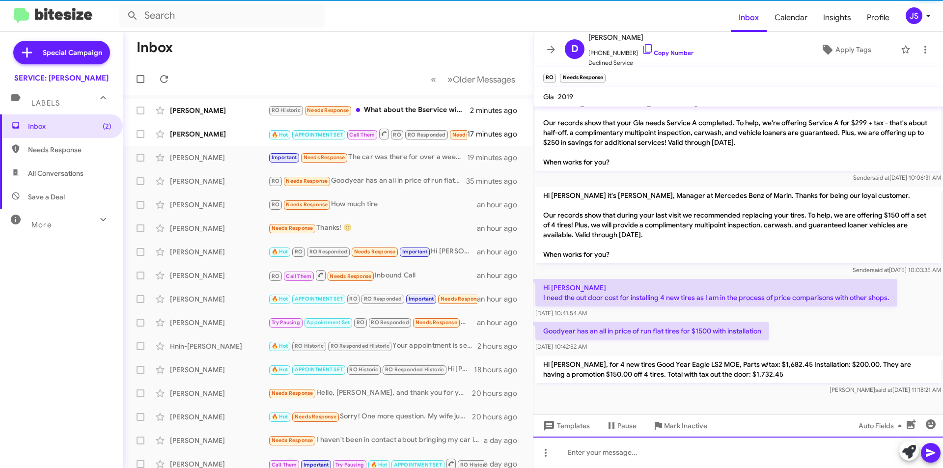
scroll to position [219, 0]
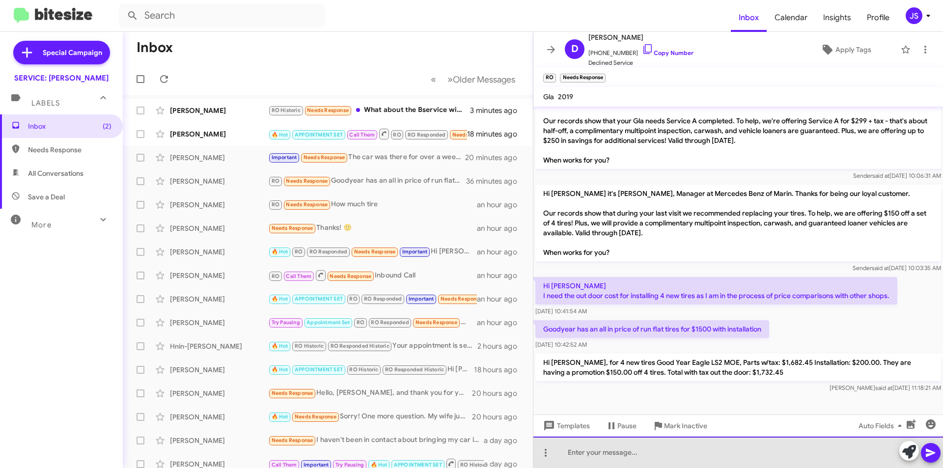
click at [681, 452] on div at bounding box center [737, 451] width 409 height 31
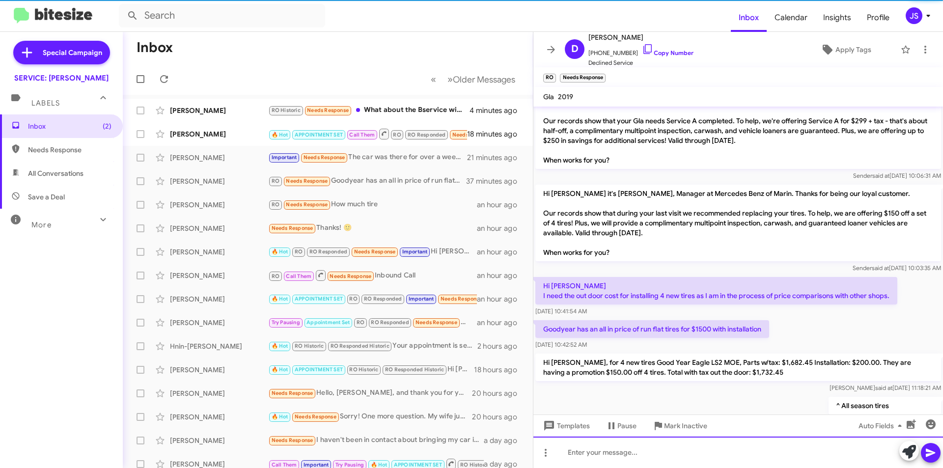
scroll to position [0, 0]
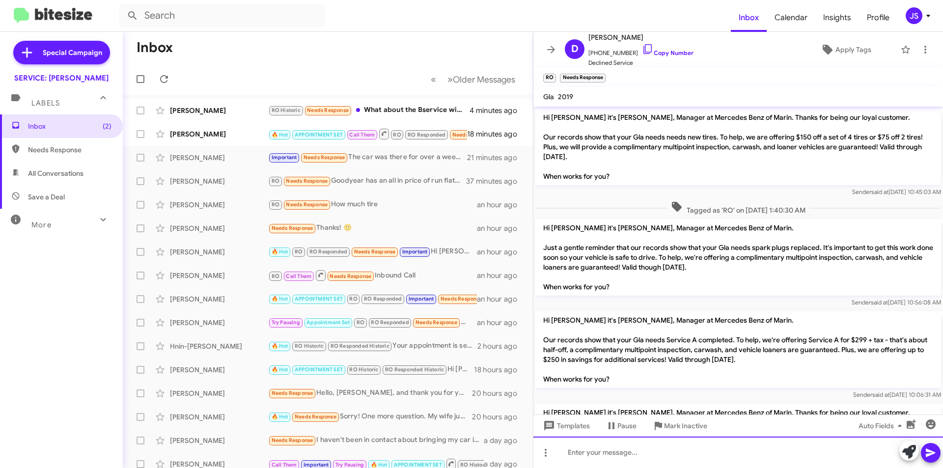
click at [770, 452] on div at bounding box center [737, 451] width 409 height 31
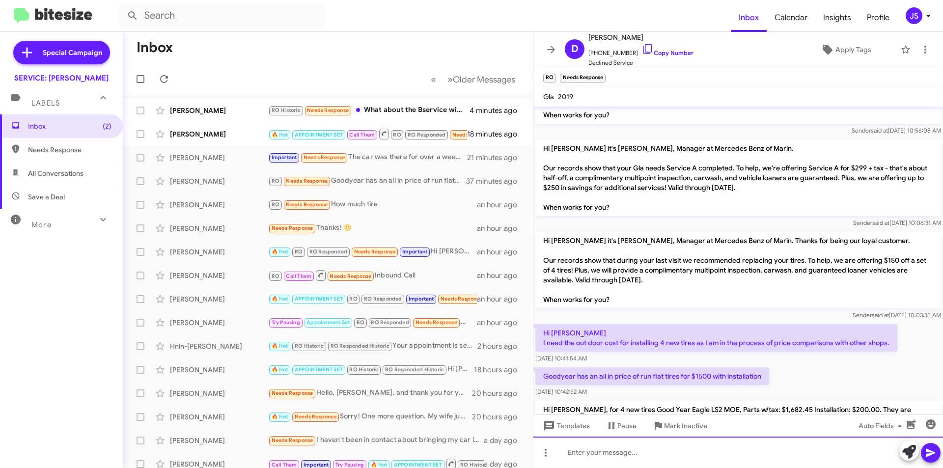
scroll to position [255, 0]
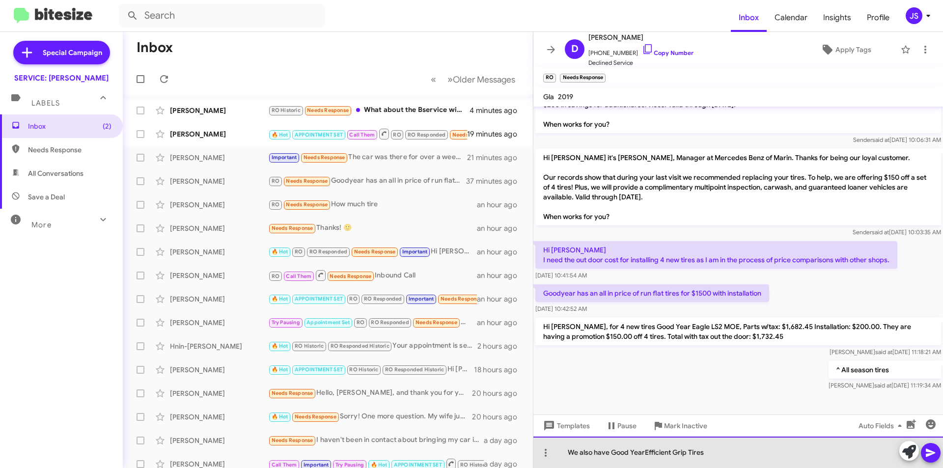
click at [646, 453] on div "We also have Good YearEfficient Grip Tires" at bounding box center [737, 451] width 409 height 31
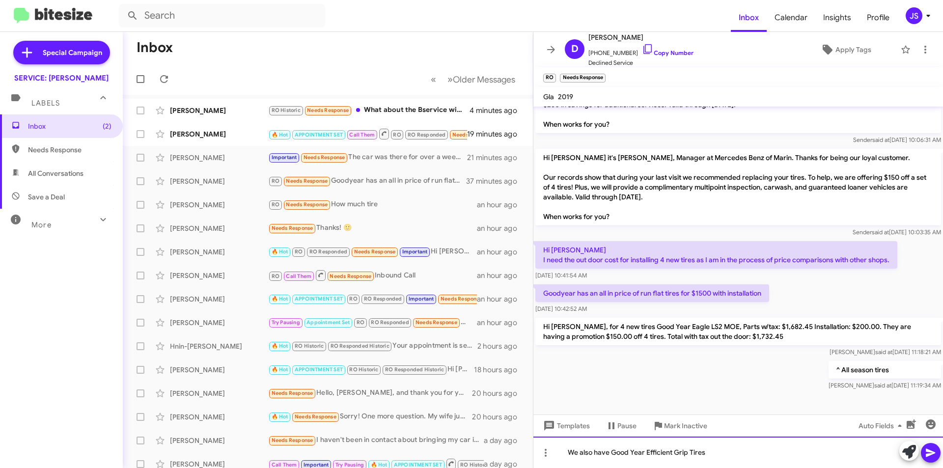
click at [718, 451] on div "We also have Good Year Efficient Grip Tires" at bounding box center [737, 451] width 409 height 31
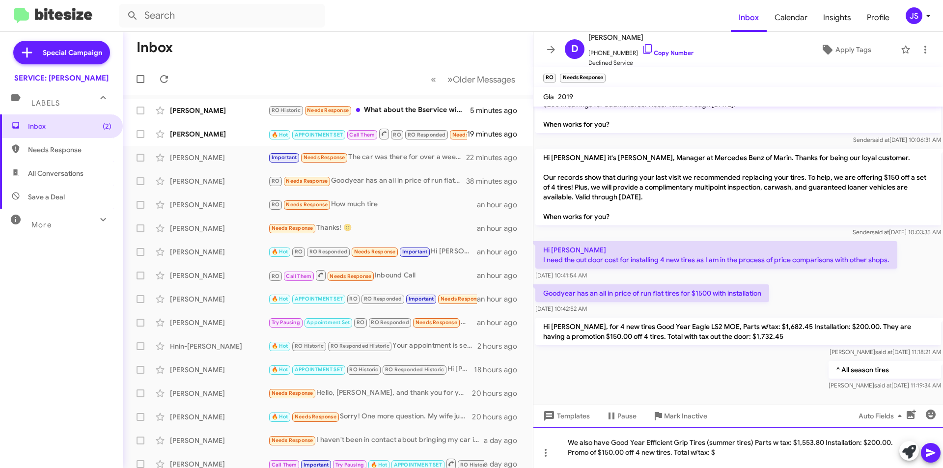
click at [747, 453] on div "We also have Good Year Efficient Grip Tires (summer tires) Parts w tax: $1,553.…" at bounding box center [737, 447] width 409 height 41
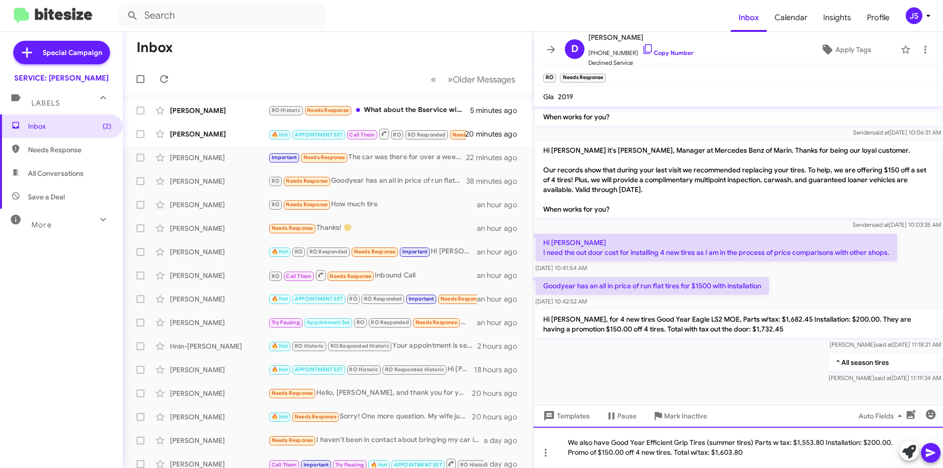
scroll to position [265, 0]
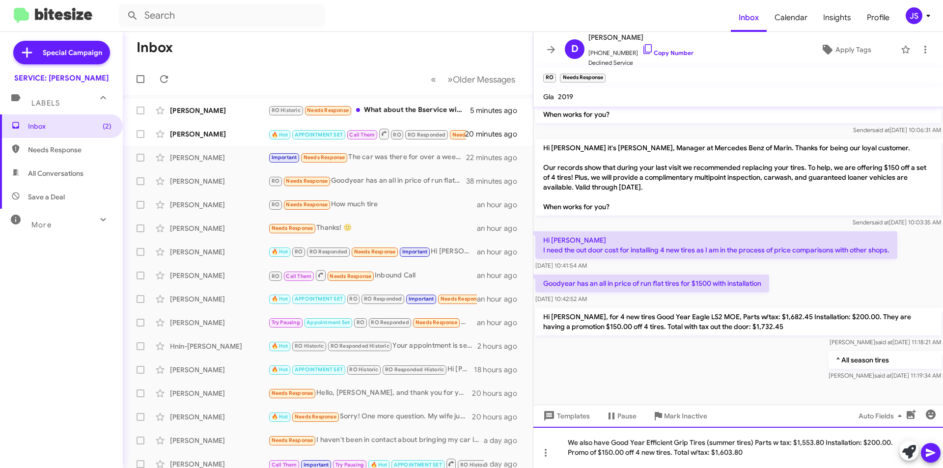
click at [893, 441] on div "We also have Good Year Efficient Grip Tires (summer tires) Parts w tax: $1,553.…" at bounding box center [737, 447] width 409 height 41
click at [930, 456] on icon at bounding box center [930, 453] width 12 height 12
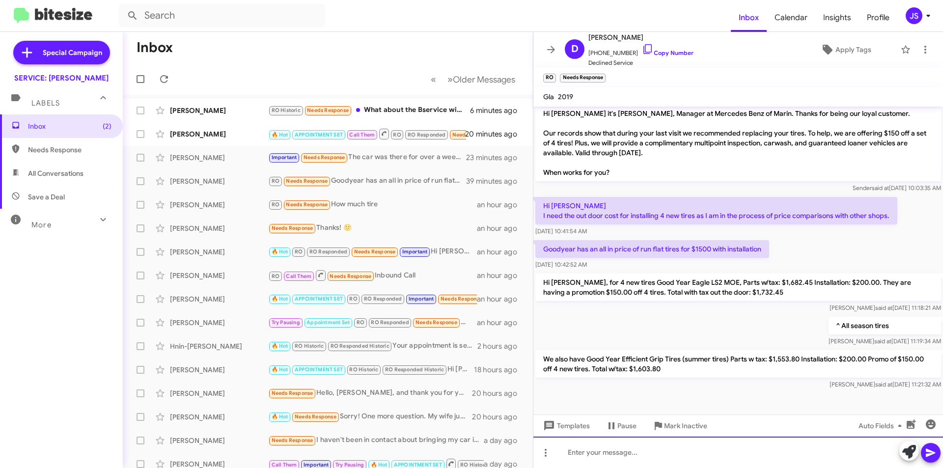
scroll to position [300, 0]
click at [248, 131] on div "[PERSON_NAME]" at bounding box center [219, 134] width 98 height 10
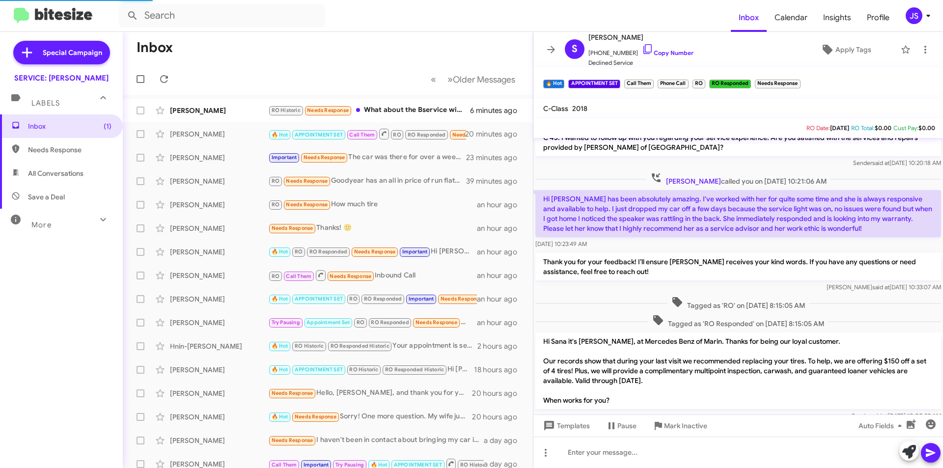
scroll to position [1421, 0]
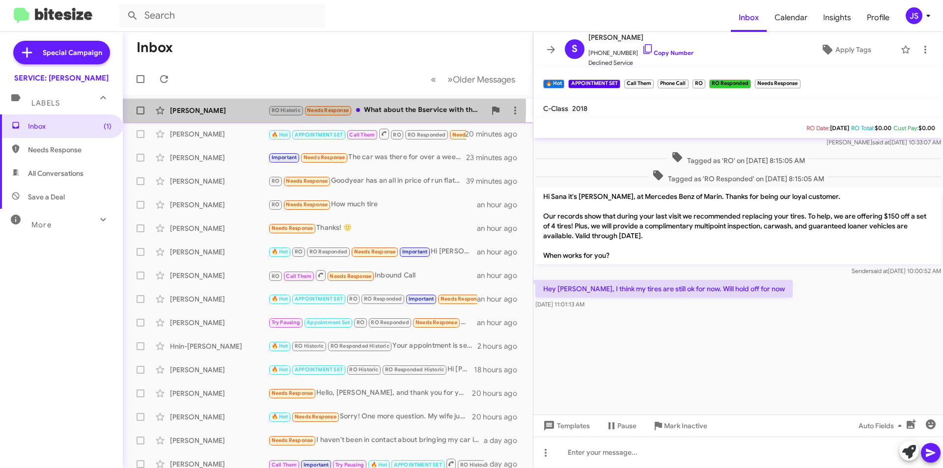
click at [251, 109] on div "[PERSON_NAME]" at bounding box center [219, 111] width 98 height 10
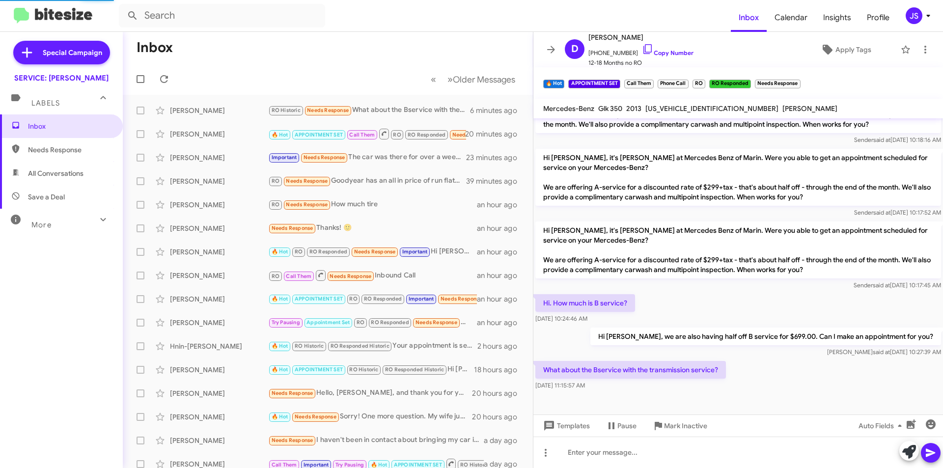
scroll to position [176, 0]
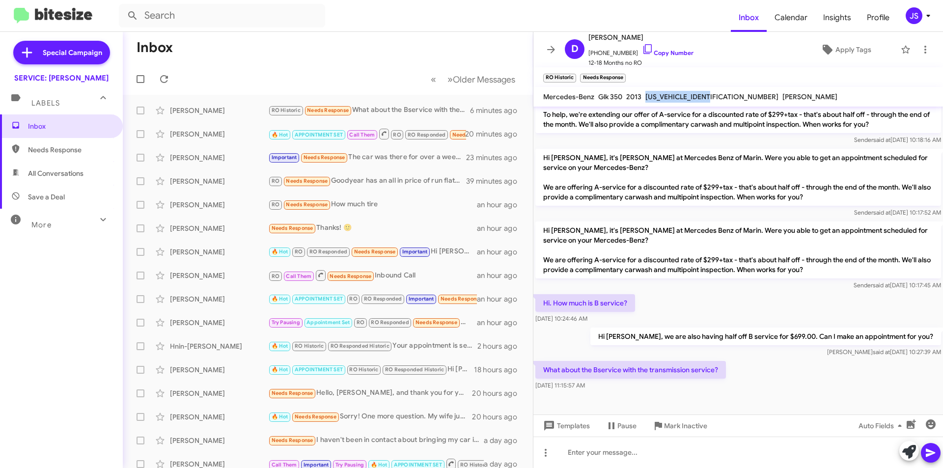
drag, startPoint x: 648, startPoint y: 98, endPoint x: 719, endPoint y: 94, distance: 71.8
click at [719, 94] on span "WDCGG8JB6DF995227" at bounding box center [711, 96] width 133 height 9
copy span "WDCGG8JB6DF995227"
click at [643, 47] on icon at bounding box center [647, 49] width 8 height 10
copy span "WDCGG8JB6DF995227"
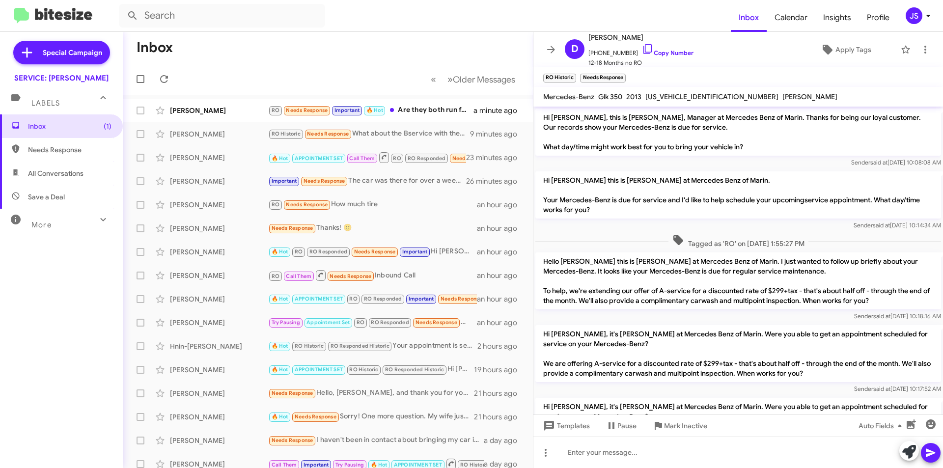
scroll to position [157, 0]
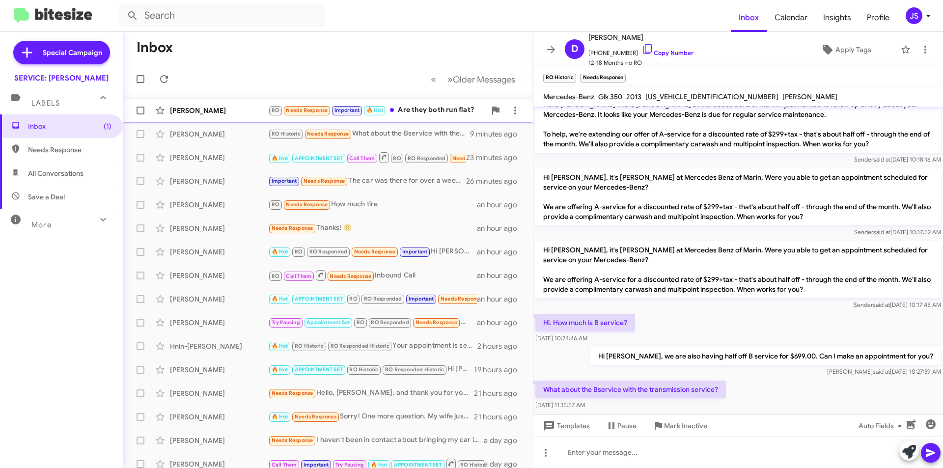
click at [227, 116] on div "[PERSON_NAME] RO Needs Response Important 🔥 Hot Are they both run flat? a minut…" at bounding box center [328, 111] width 394 height 20
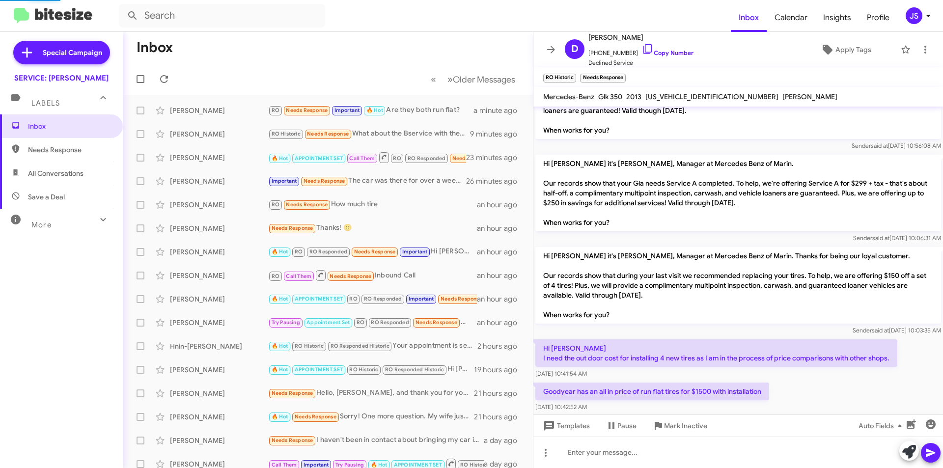
scroll to position [336, 0]
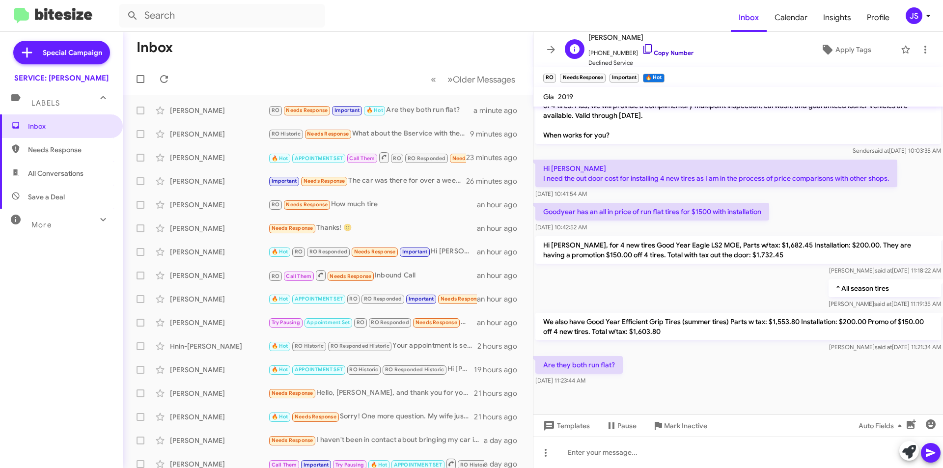
click at [643, 46] on icon at bounding box center [647, 49] width 8 height 10
click at [642, 49] on icon at bounding box center [648, 49] width 12 height 12
click at [596, 459] on div at bounding box center [737, 451] width 409 height 31
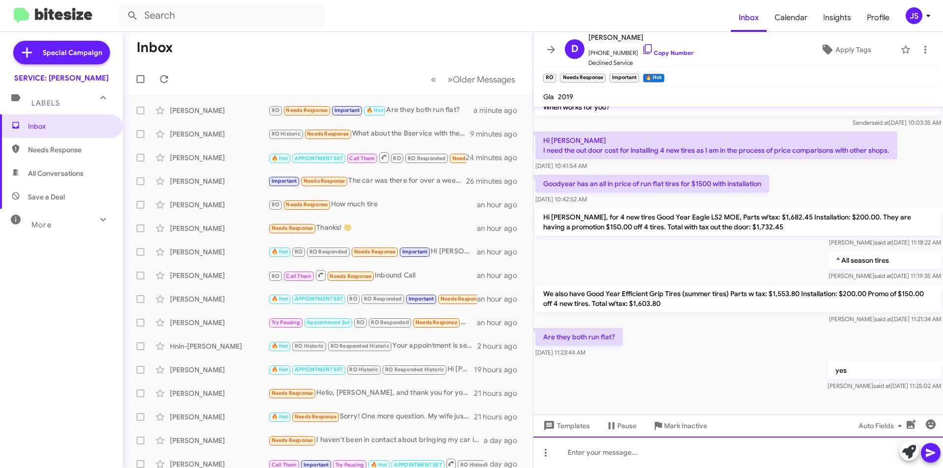
scroll to position [372, 0]
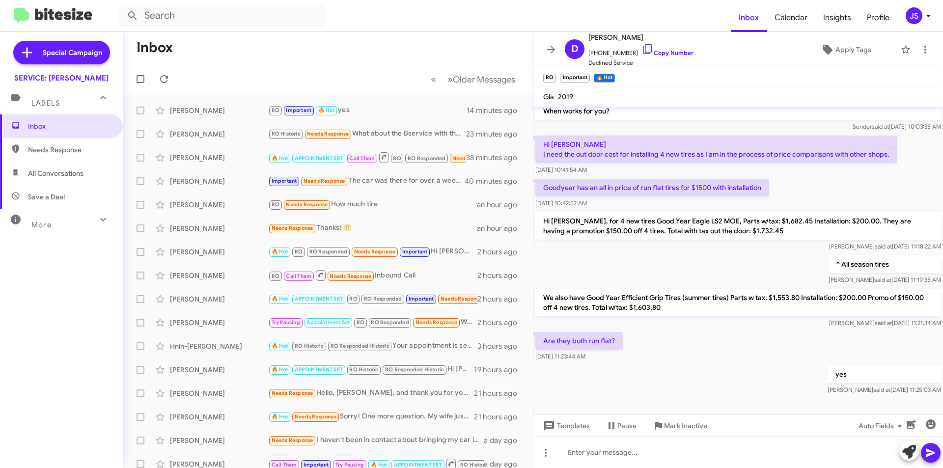
scroll to position [372, 0]
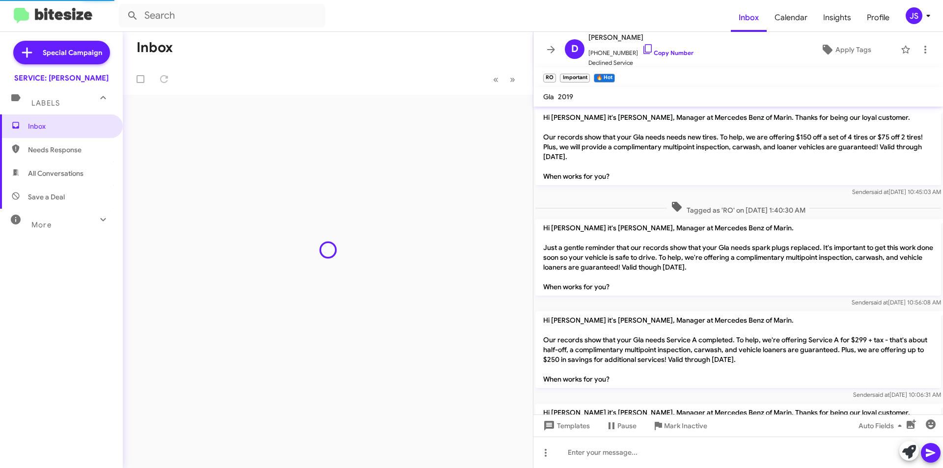
scroll to position [353, 0]
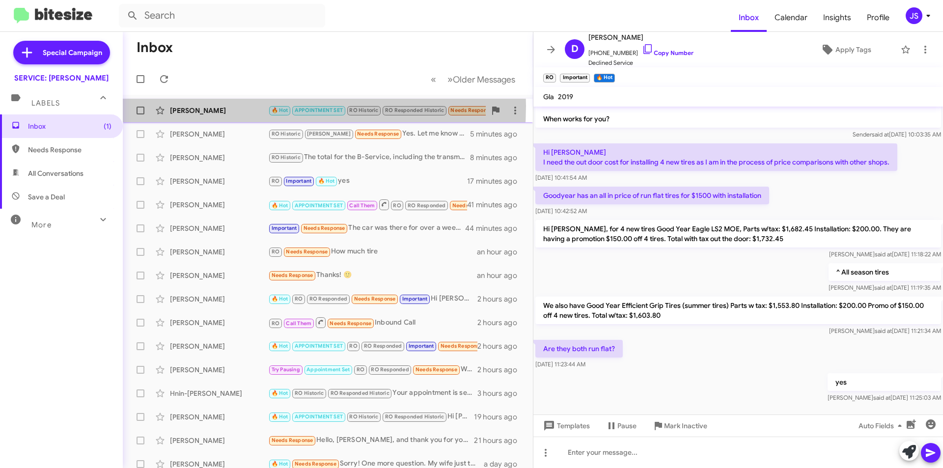
click at [238, 106] on div "[PERSON_NAME]" at bounding box center [219, 111] width 98 height 10
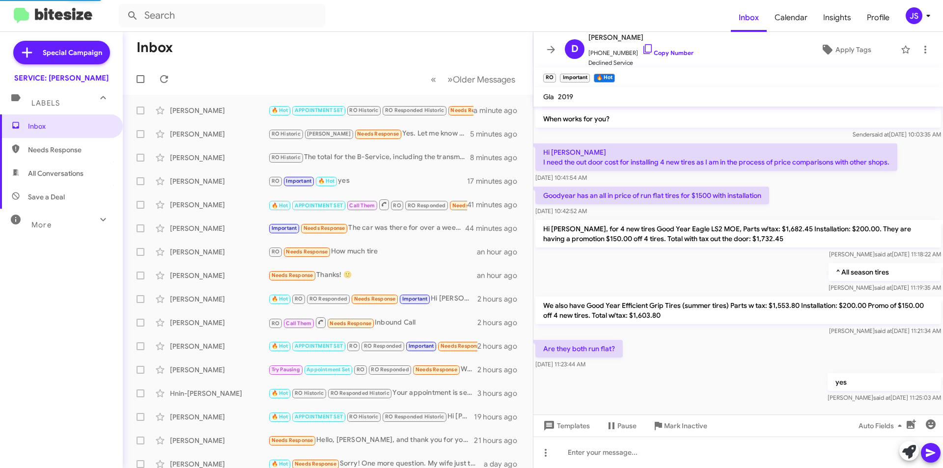
scroll to position [312, 0]
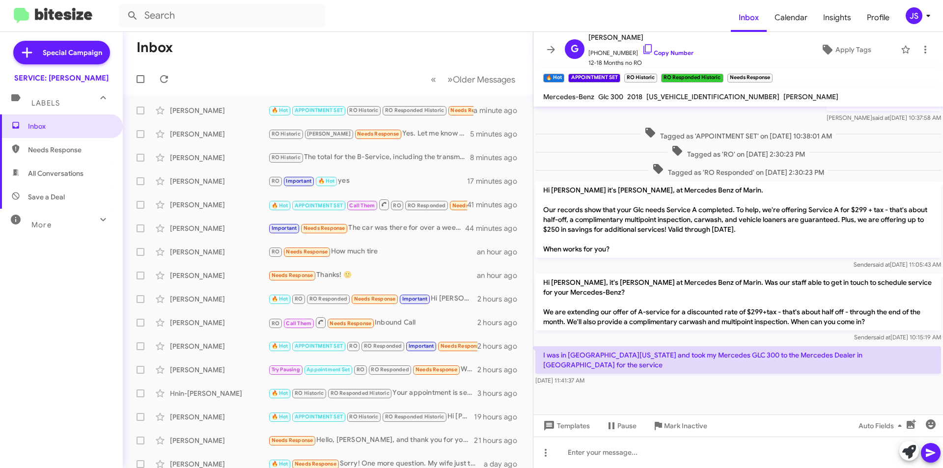
click at [68, 175] on span "All Conversations" at bounding box center [55, 173] width 55 height 10
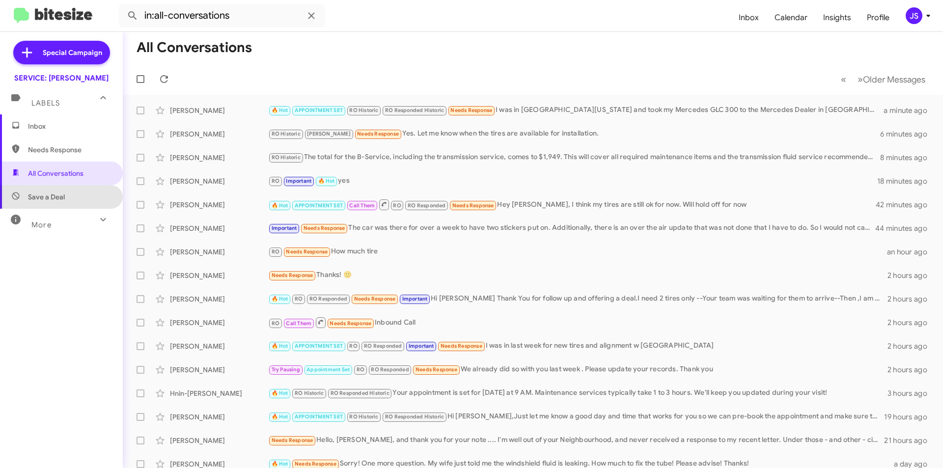
click at [71, 192] on span "Save a Deal" at bounding box center [61, 197] width 123 height 24
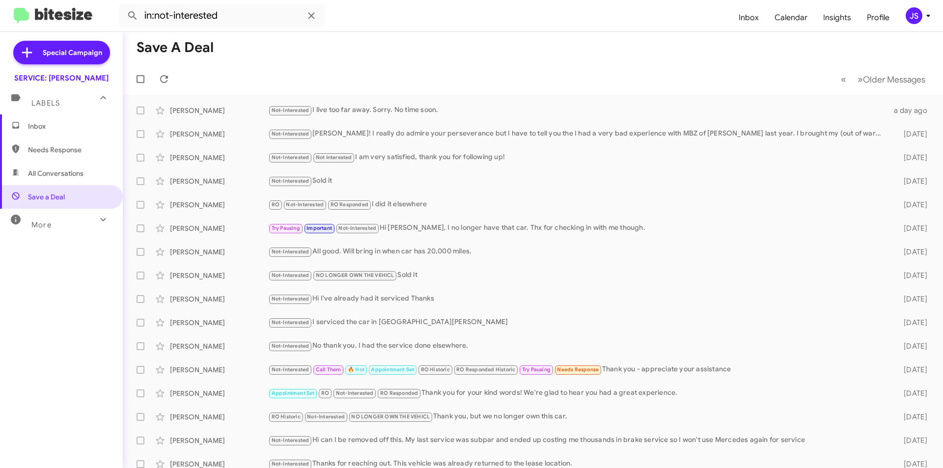
click at [71, 224] on div "More" at bounding box center [51, 221] width 87 height 18
click at [55, 146] on span "Needs Response" at bounding box center [69, 150] width 83 height 10
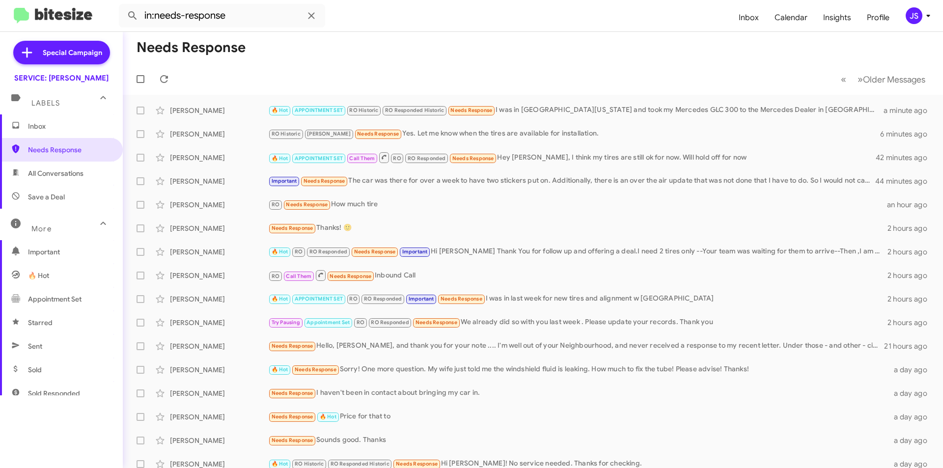
drag, startPoint x: 43, startPoint y: 177, endPoint x: 29, endPoint y: 182, distance: 14.4
click at [43, 178] on span "All Conversations" at bounding box center [55, 173] width 55 height 10
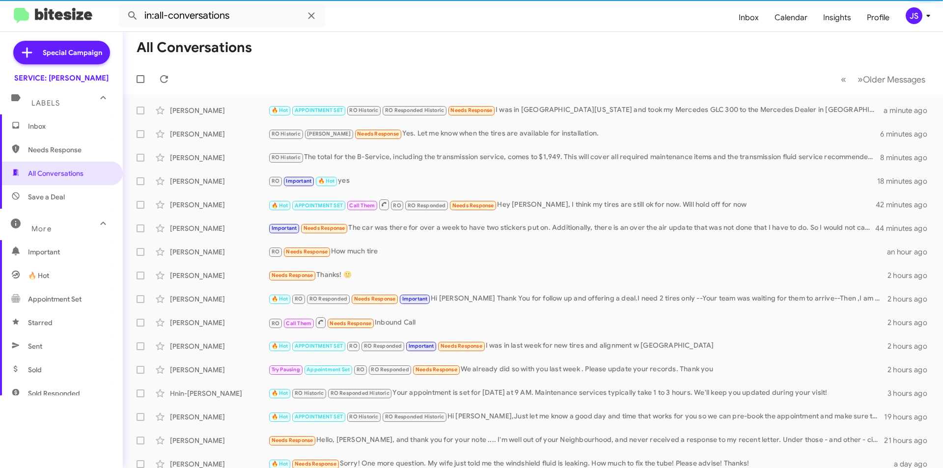
click at [31, 198] on span "Save a Deal" at bounding box center [46, 197] width 37 height 10
type input "in:not-interested"
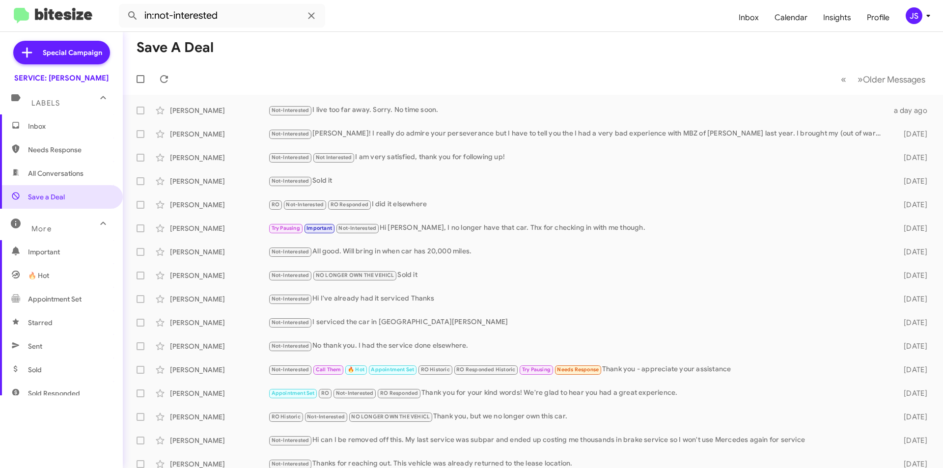
click at [40, 125] on span "Inbox" at bounding box center [69, 126] width 83 height 10
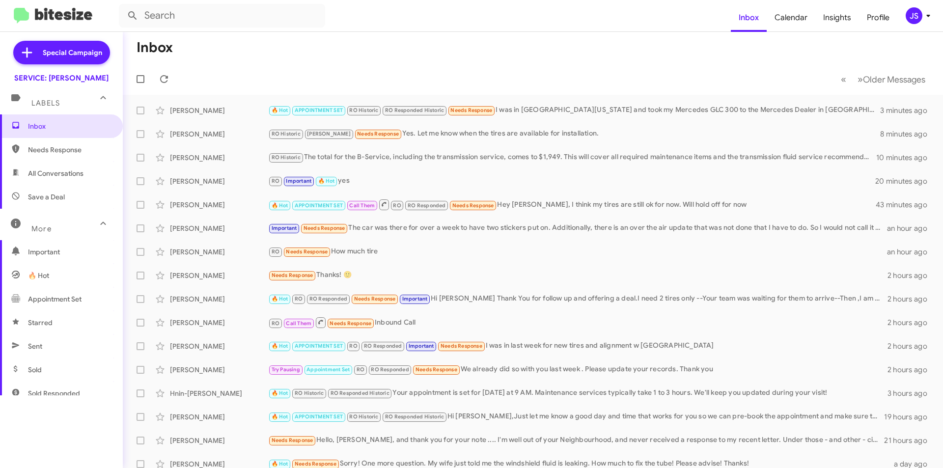
click at [66, 173] on span "All Conversations" at bounding box center [55, 173] width 55 height 10
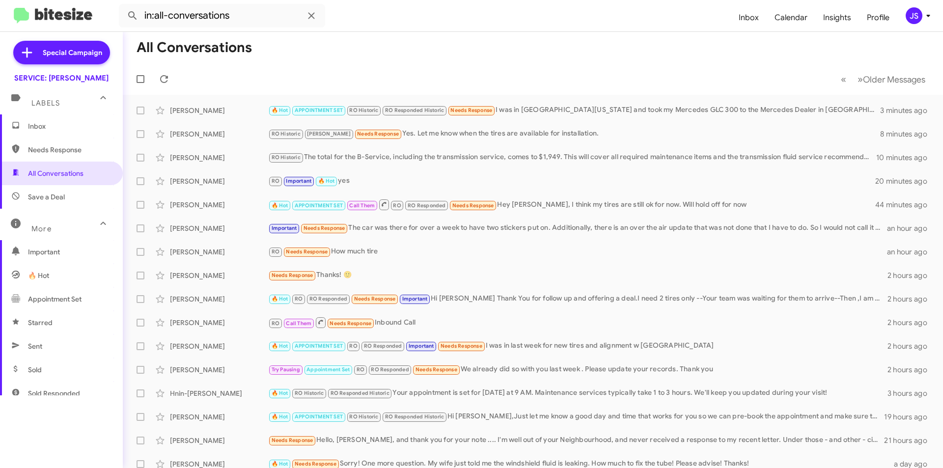
click at [49, 198] on span "Save a Deal" at bounding box center [46, 197] width 37 height 10
type input "in:not-interested"
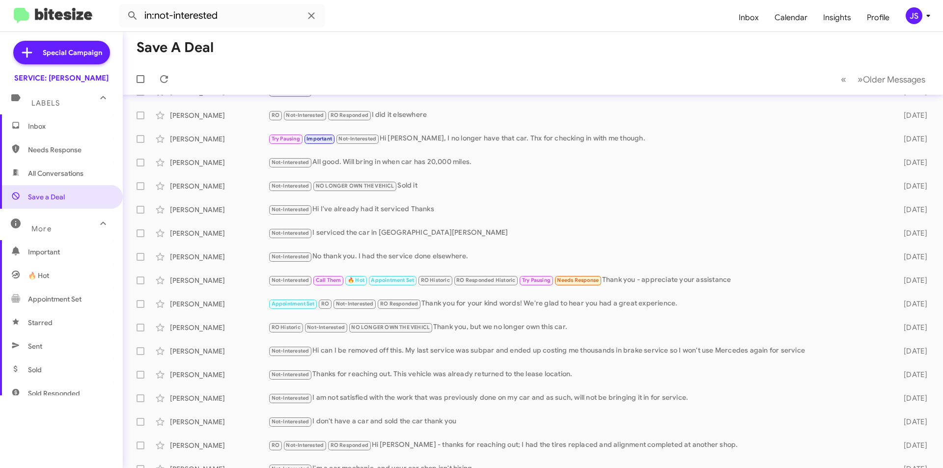
scroll to position [53, 0]
